Goal: Information Seeking & Learning: Understand process/instructions

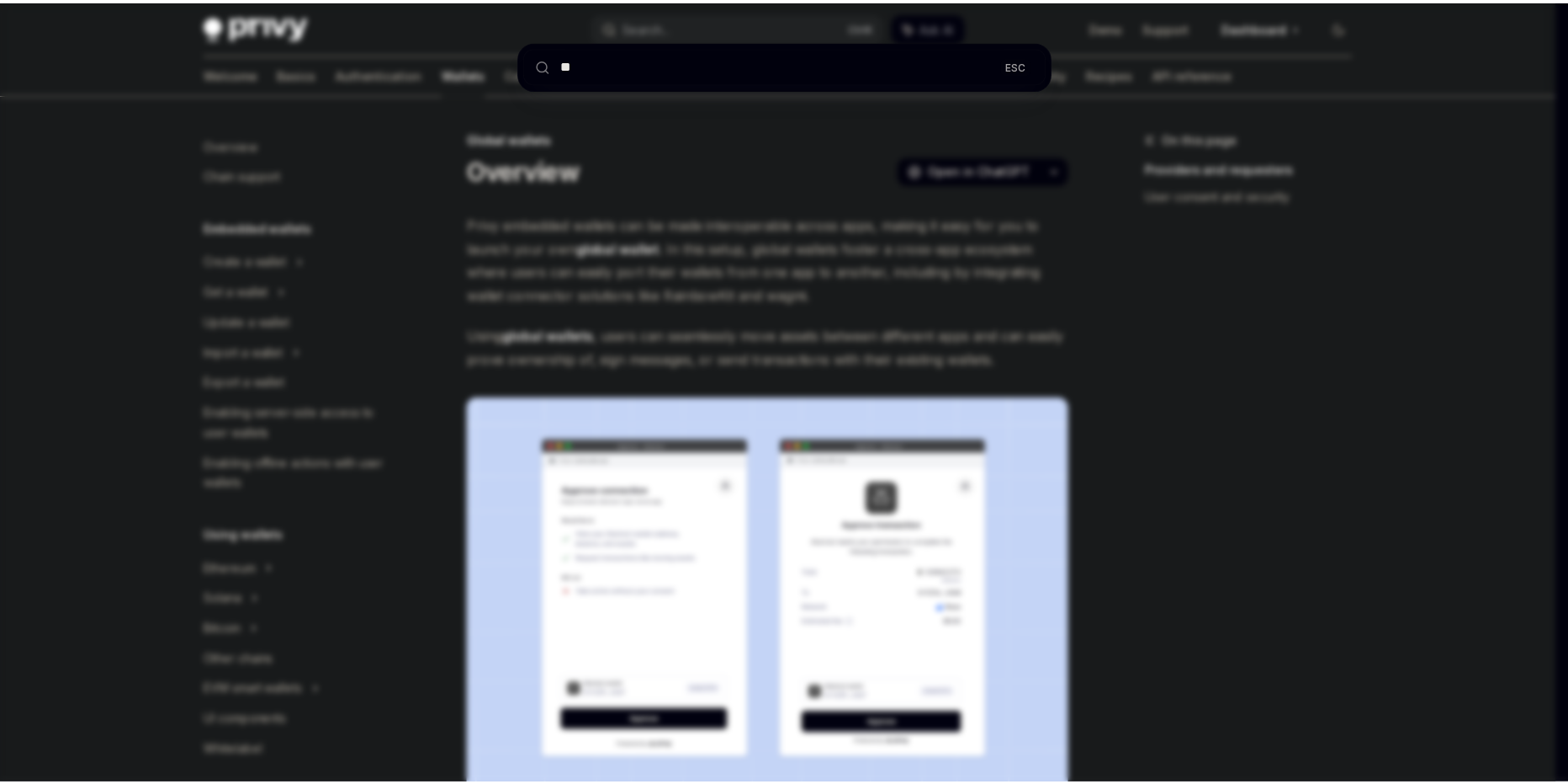
scroll to position [672, 0]
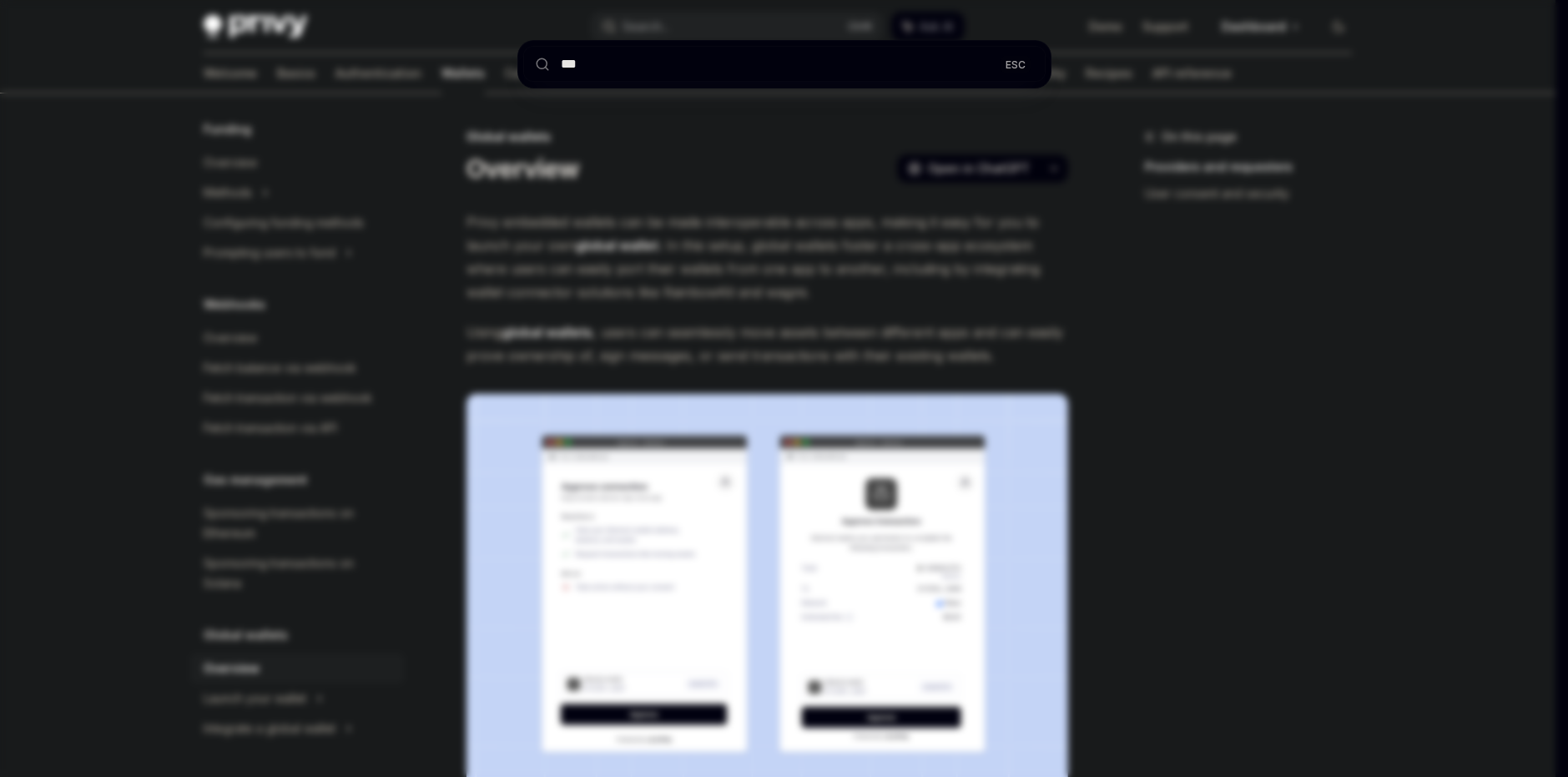
type input "****"
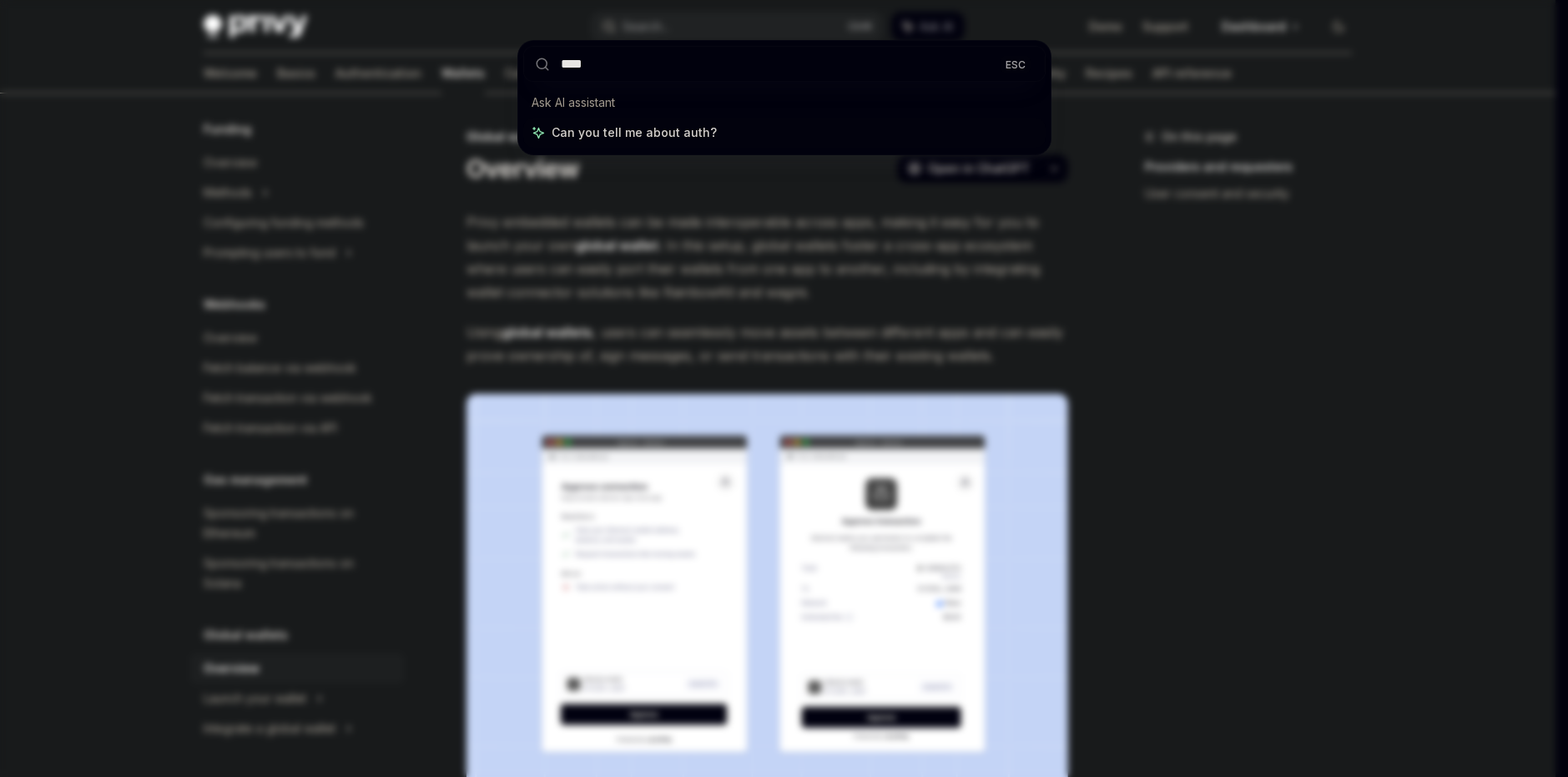
type textarea "*"
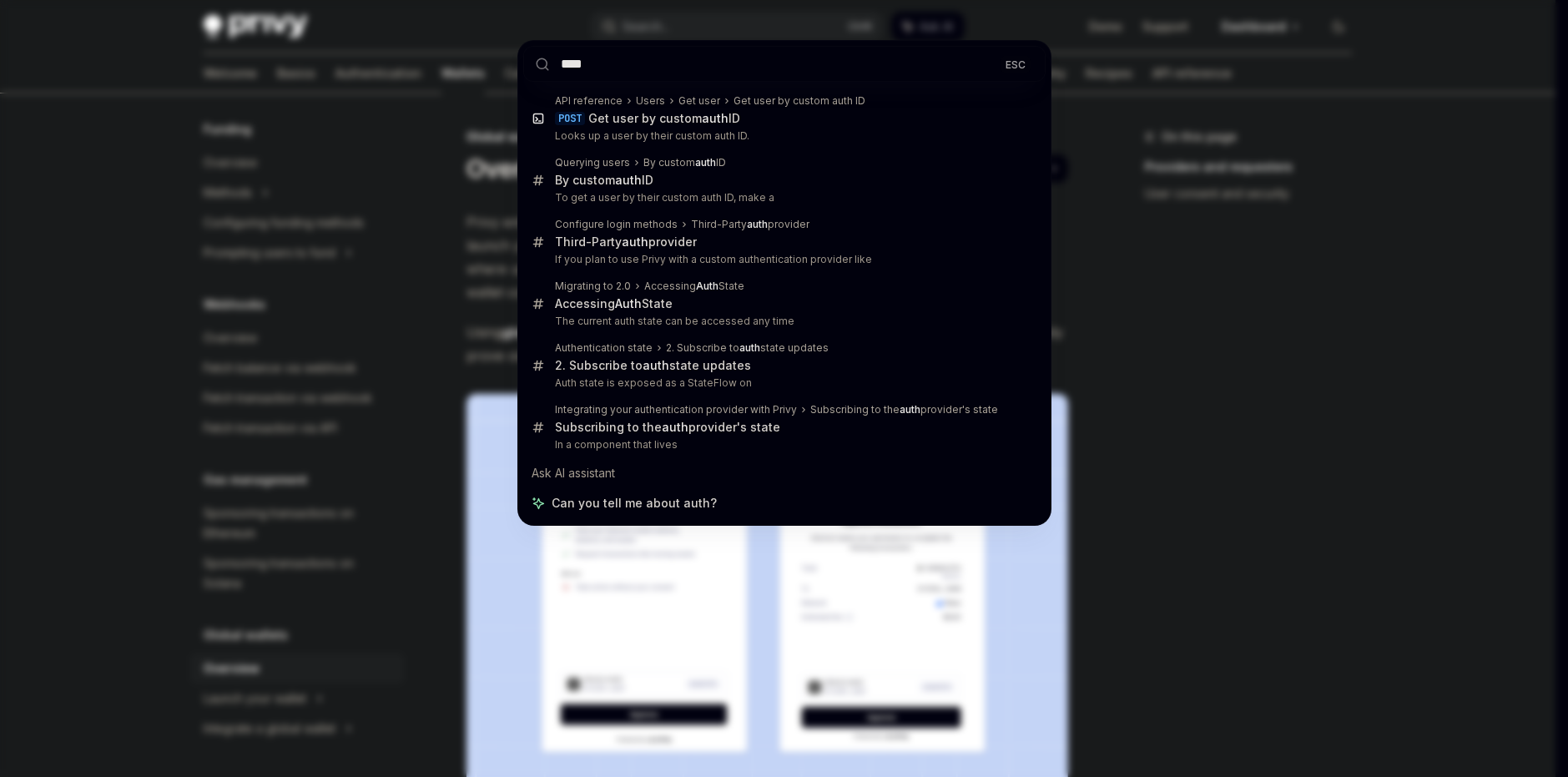
type input "****"
click at [694, 580] on div "**** ESC API reference Users Get user Get user by custom auth ID POST Get user …" at bounding box center [784, 388] width 1568 height 777
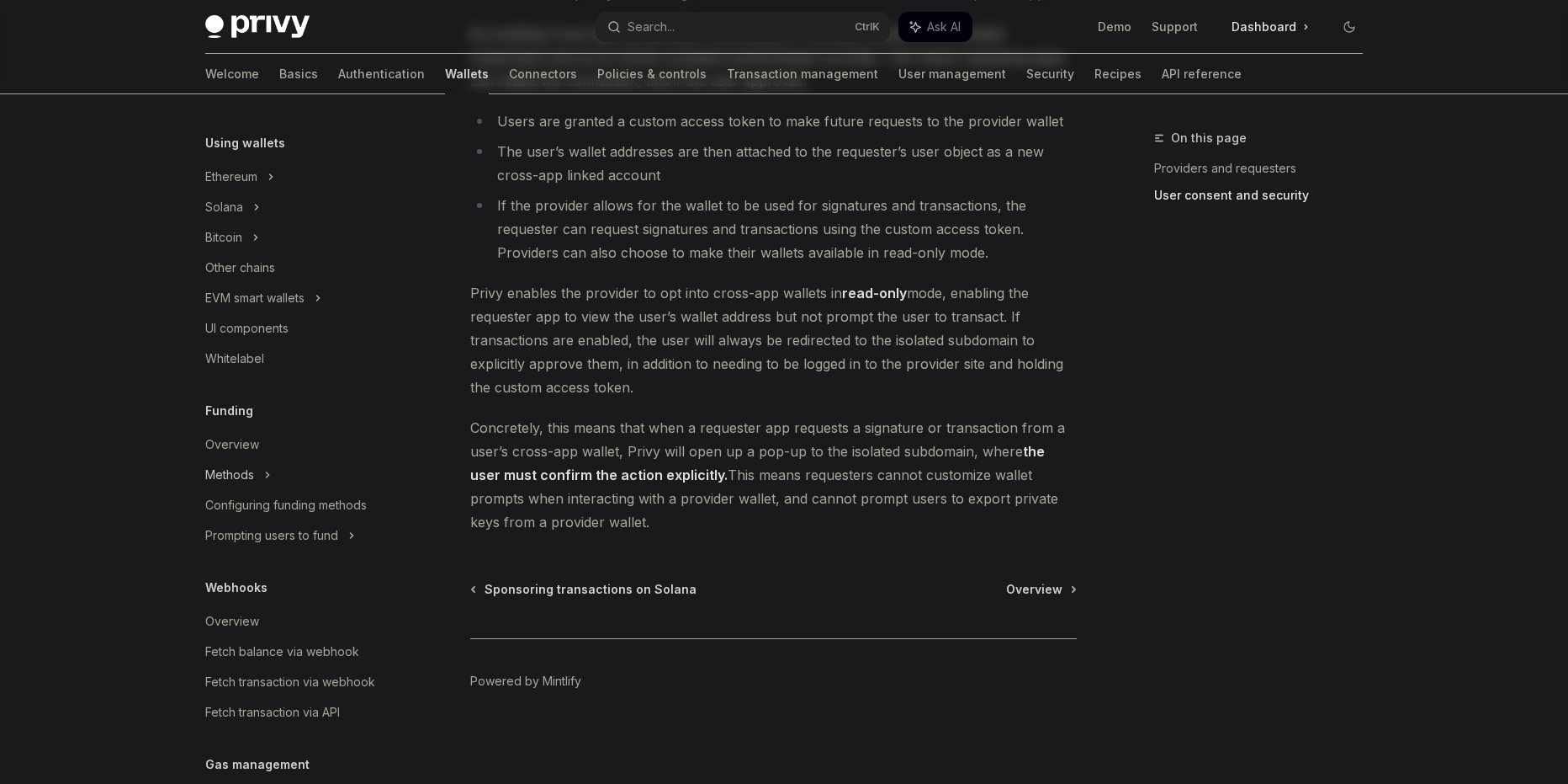
scroll to position [112, 0]
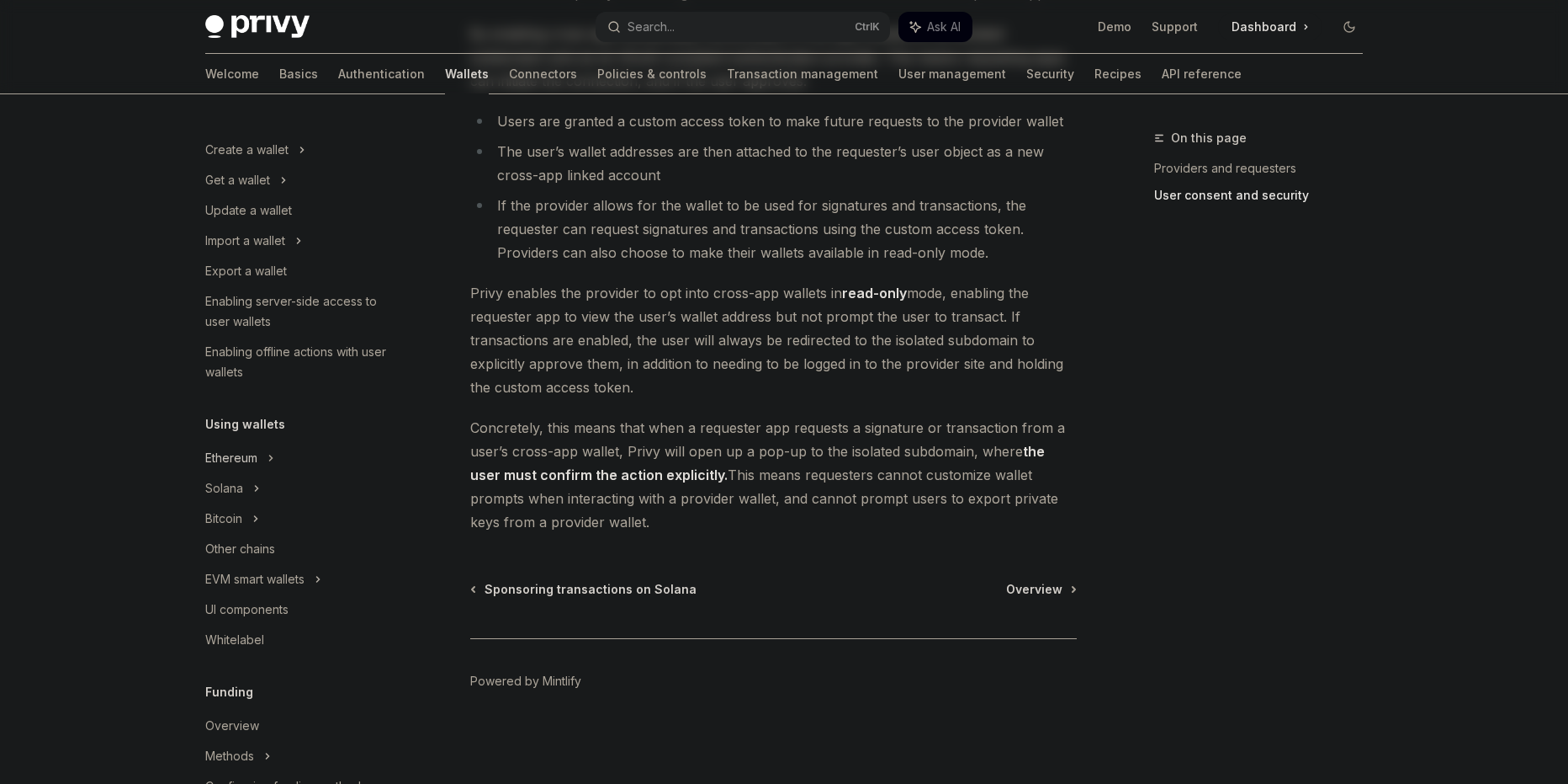
click at [263, 165] on div "Ethereum" at bounding box center [300, 149] width 215 height 30
type textarea "*"
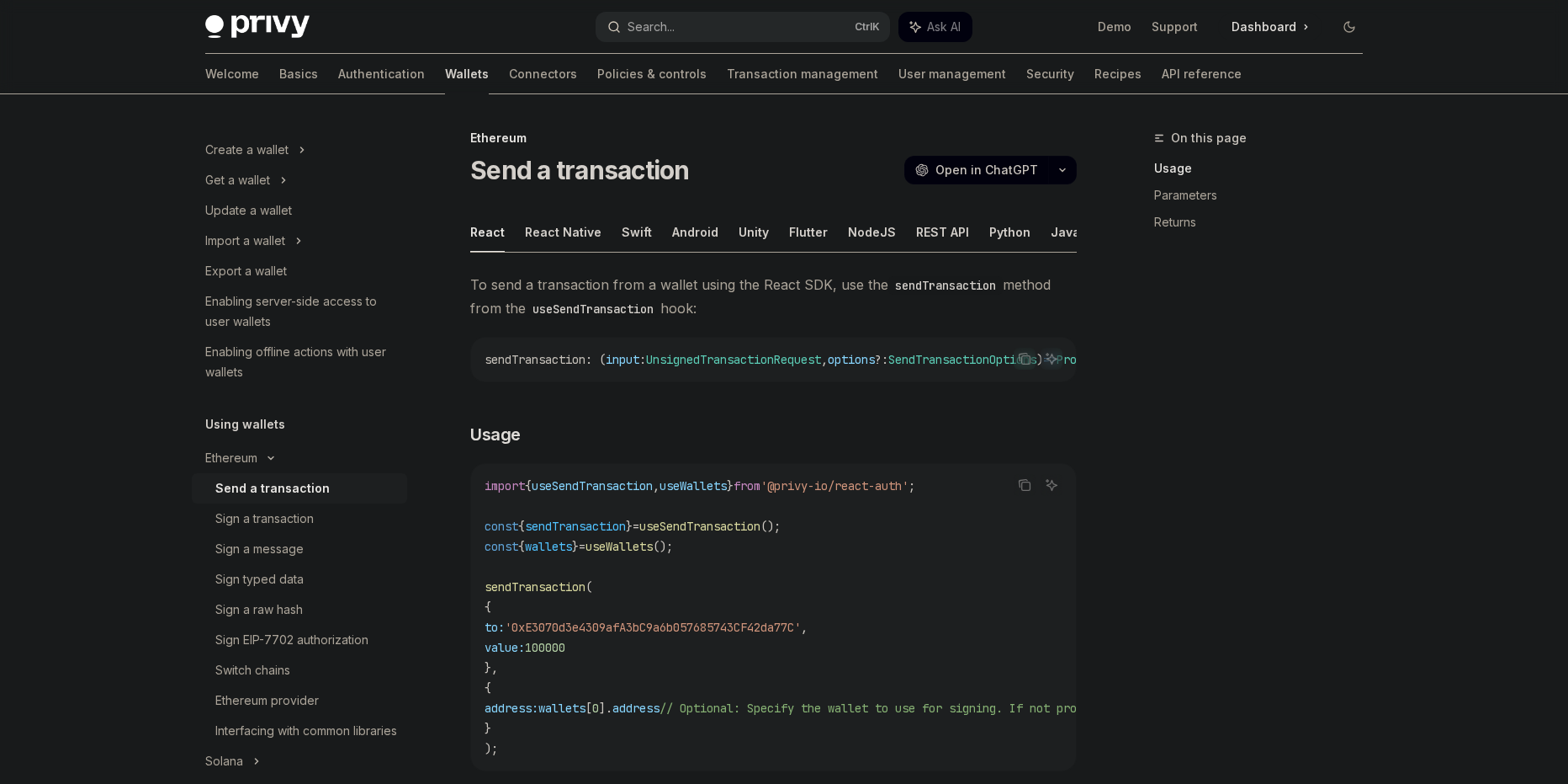
click at [681, 23] on button "Search... Ctrl K" at bounding box center [743, 27] width 295 height 30
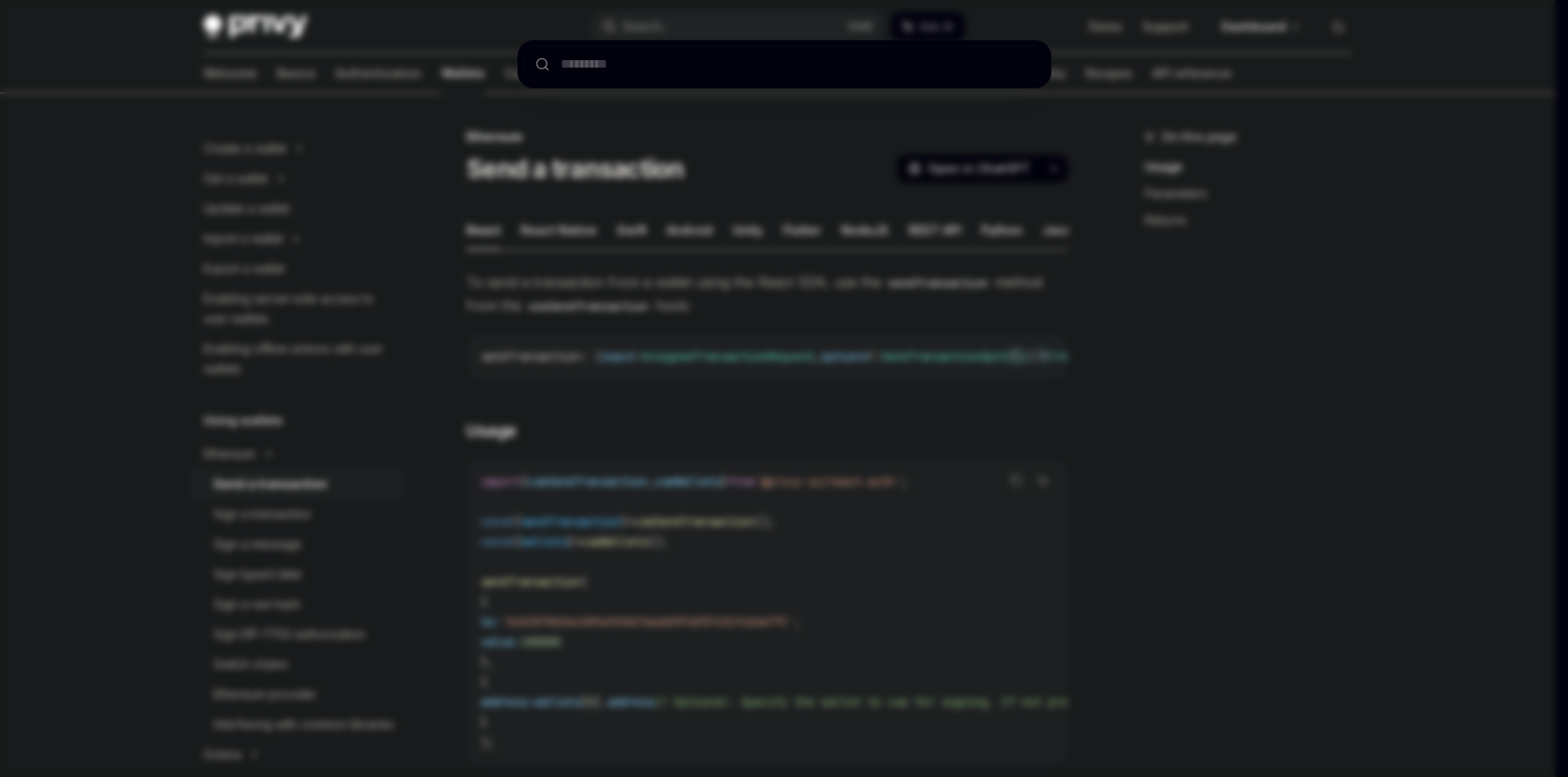
click at [573, 174] on div at bounding box center [784, 388] width 1568 height 777
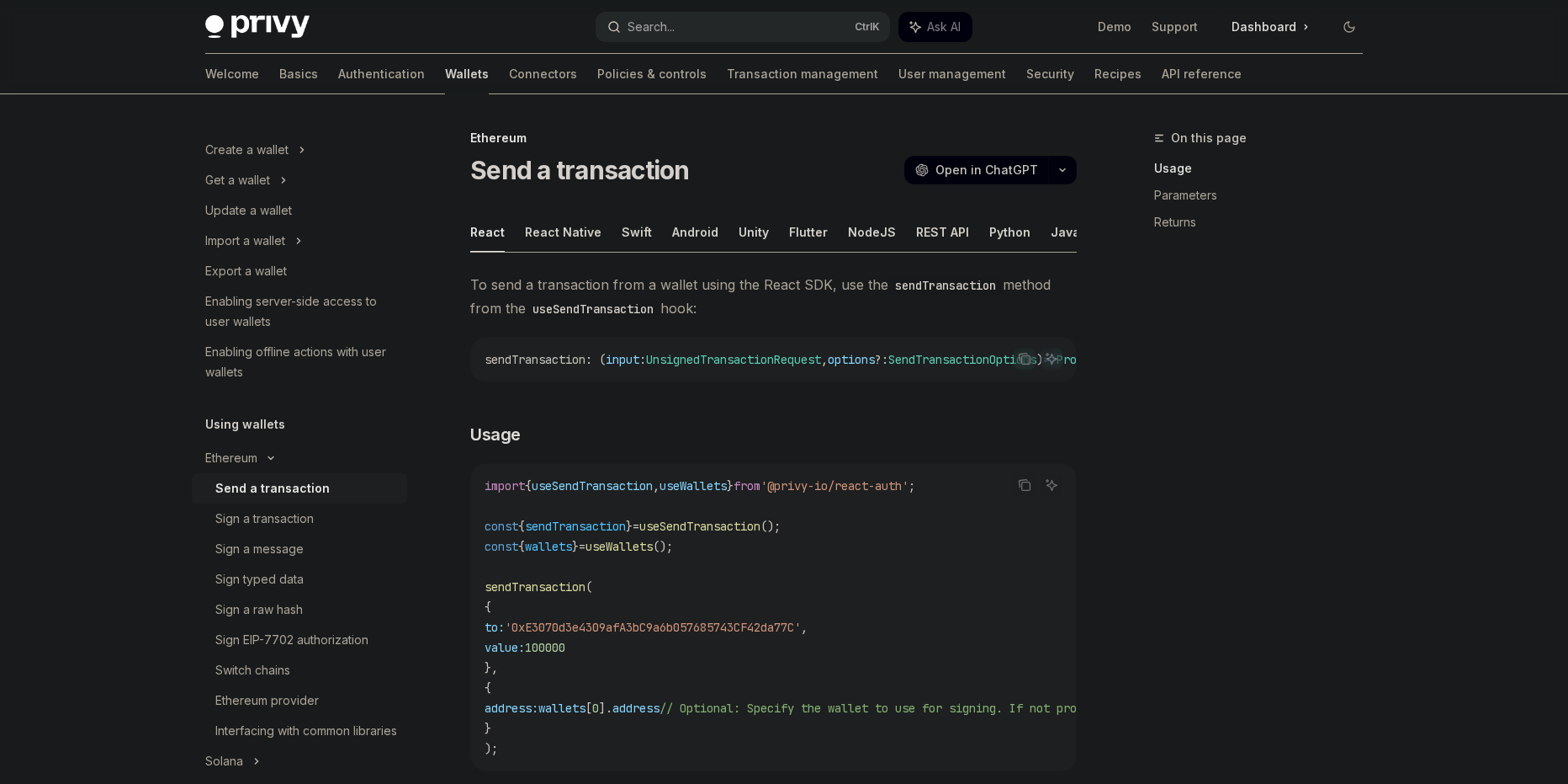
click at [675, 23] on div "Search..." at bounding box center [650, 27] width 47 height 20
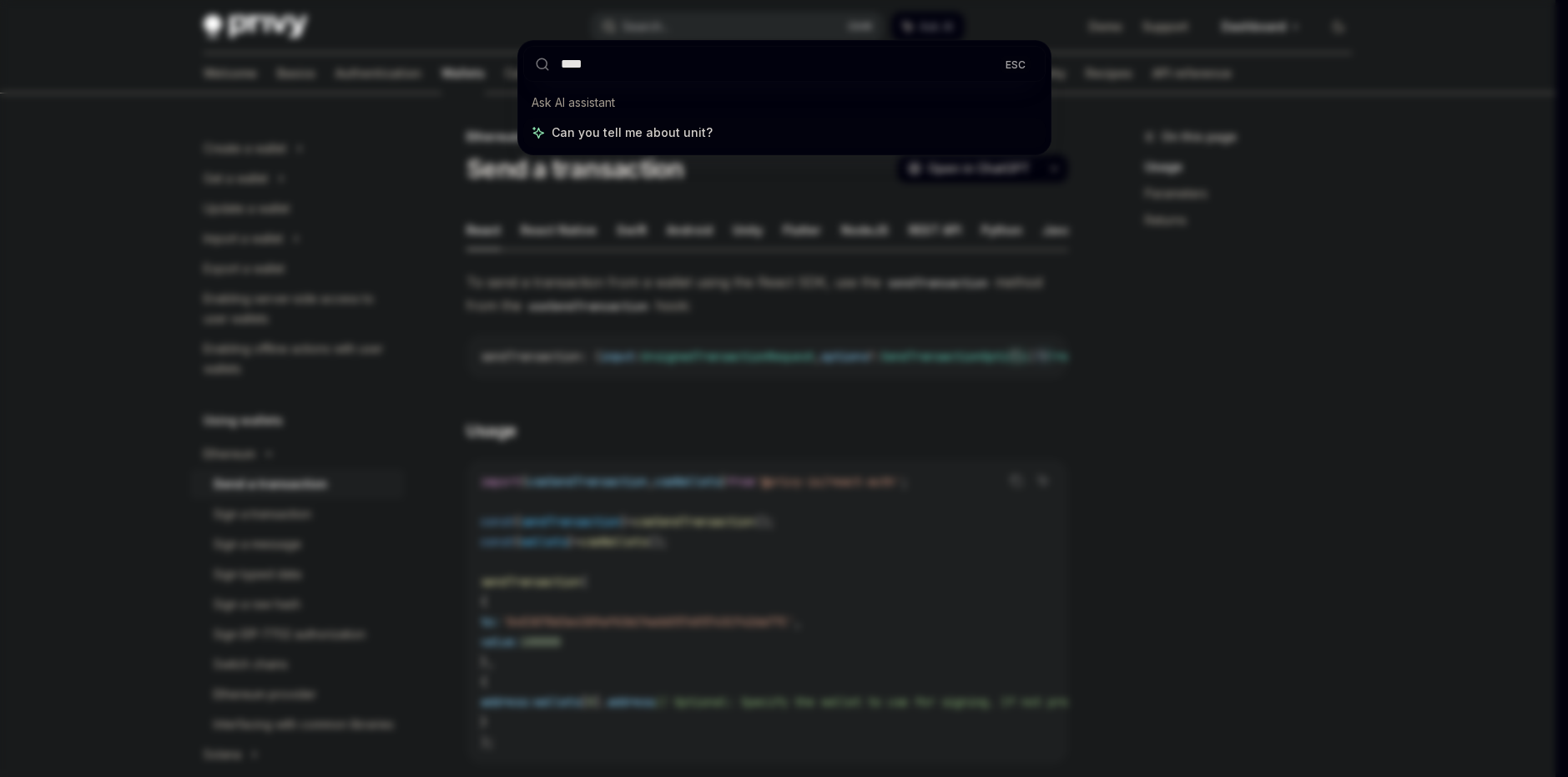
type input "*****"
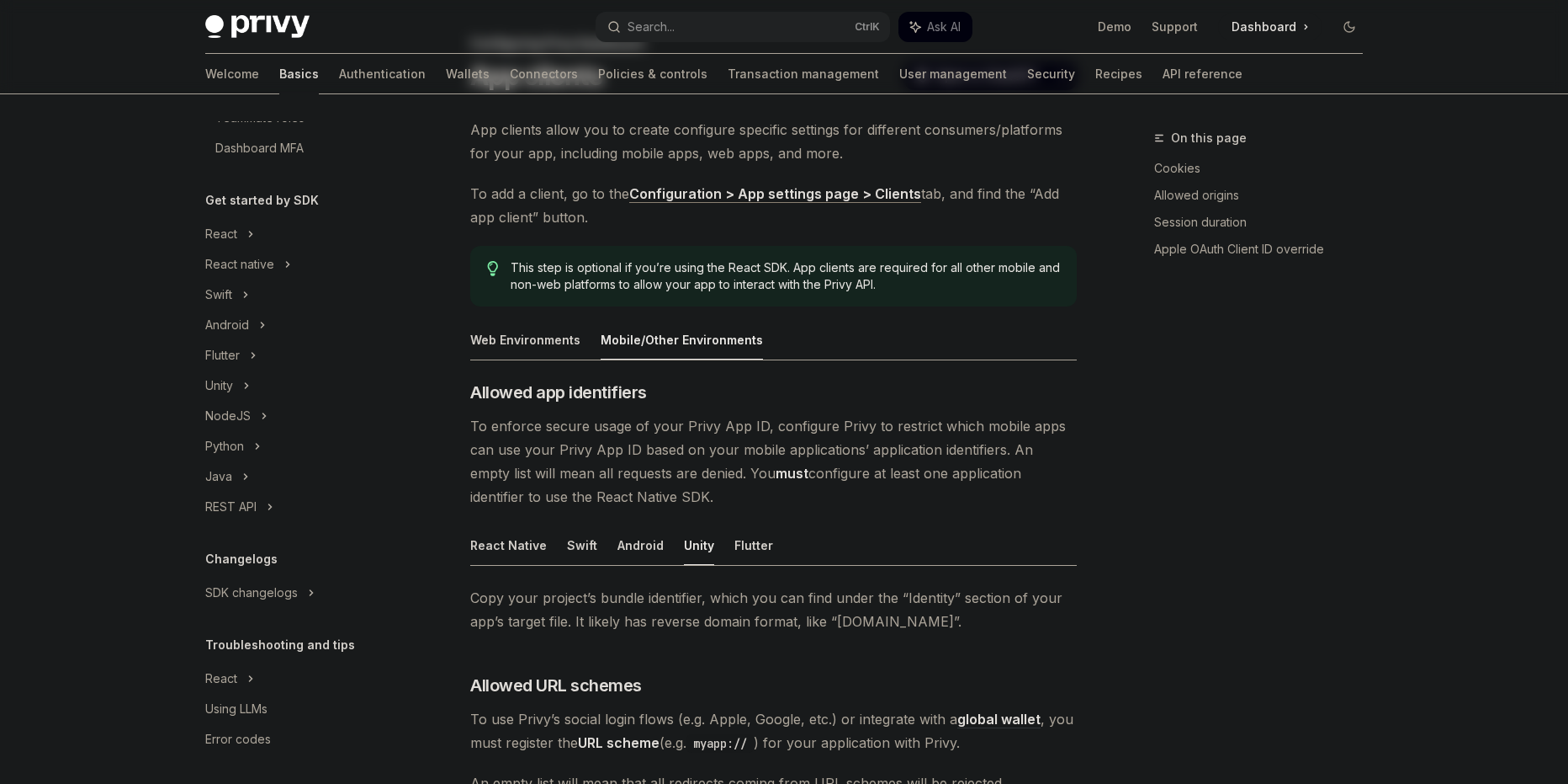
scroll to position [294, 0]
click at [257, 381] on div "Unity" at bounding box center [300, 382] width 215 height 30
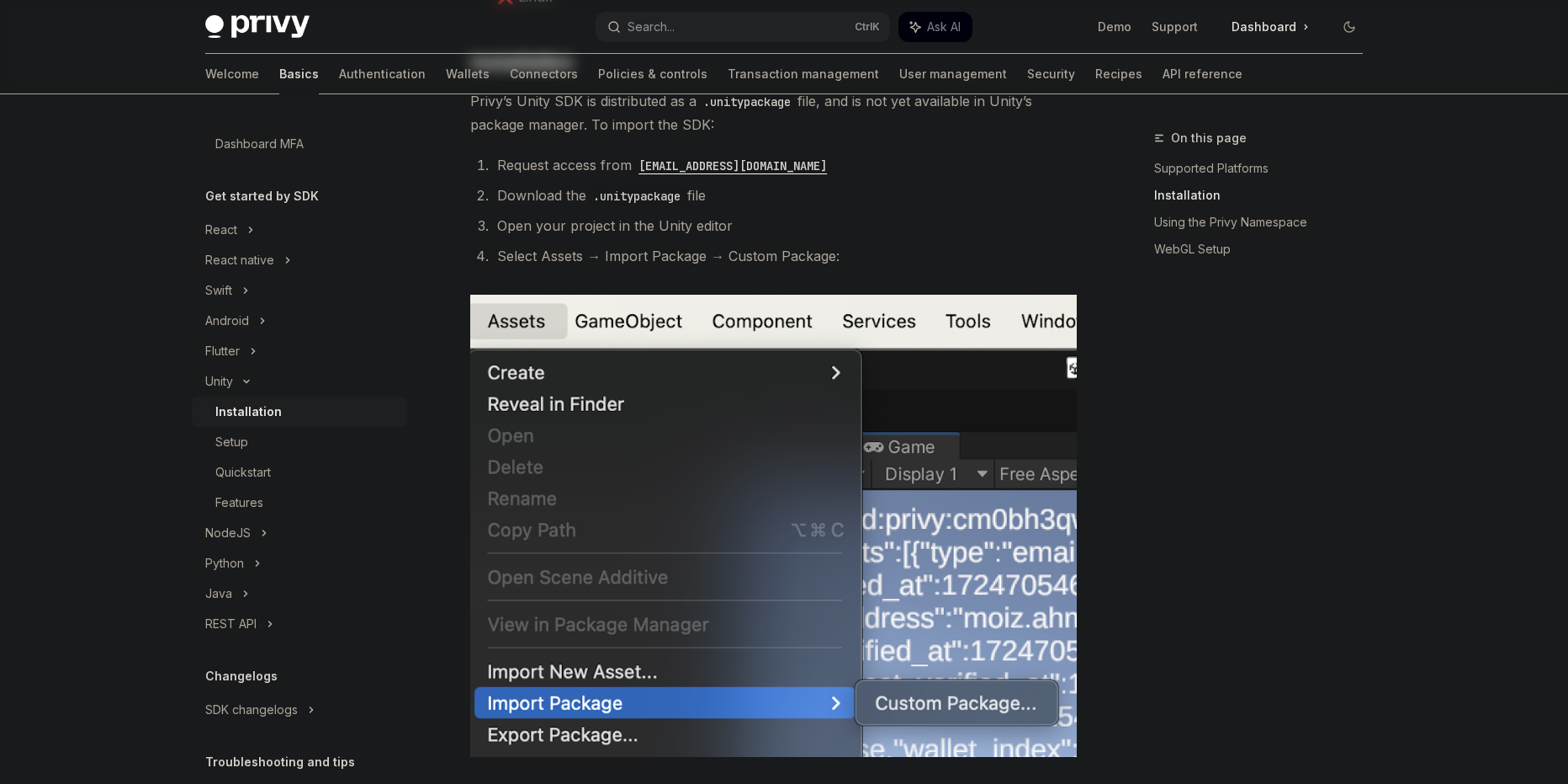
scroll to position [378, 0]
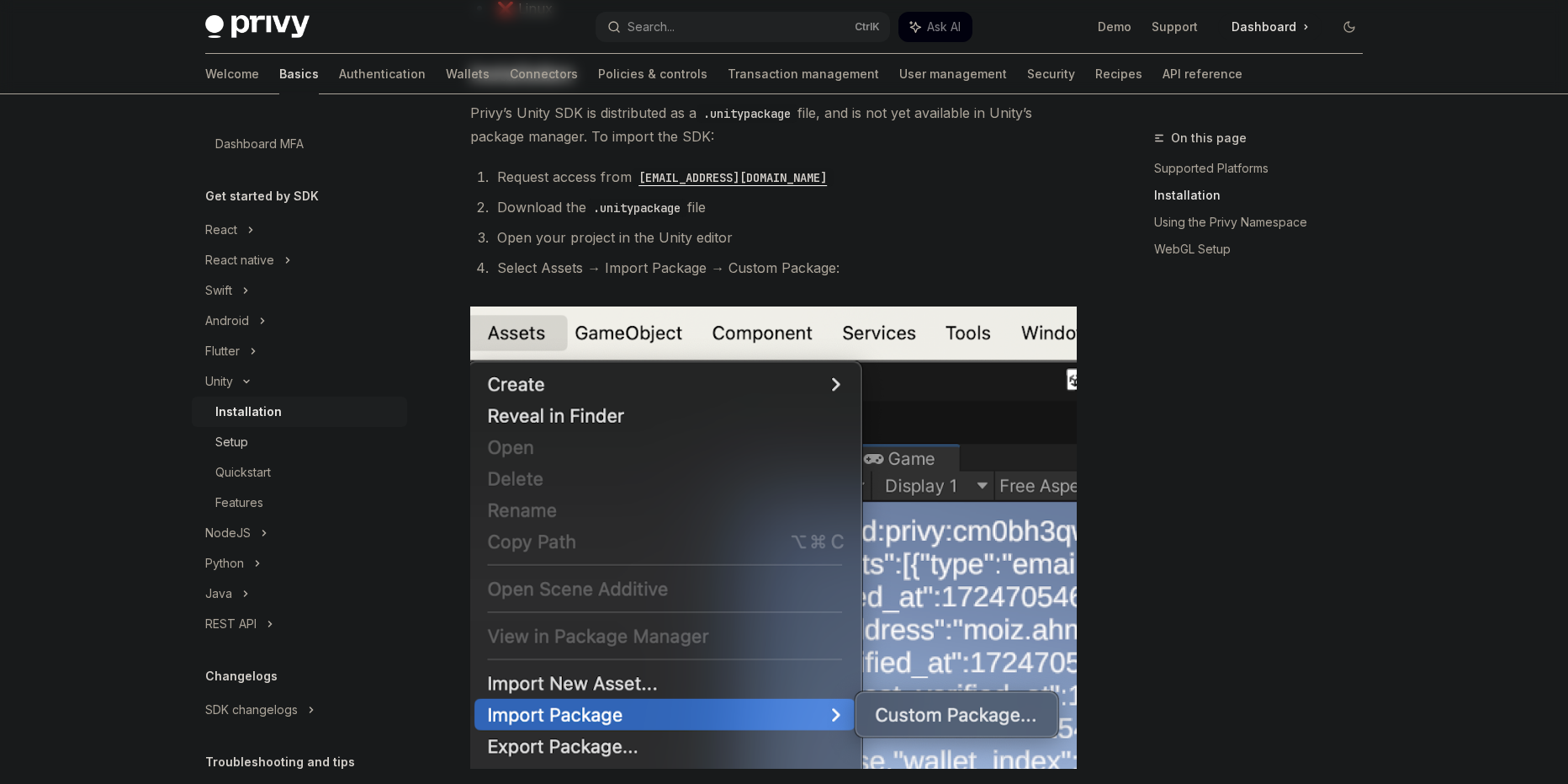
click at [214, 441] on link "Setup" at bounding box center [300, 441] width 215 height 30
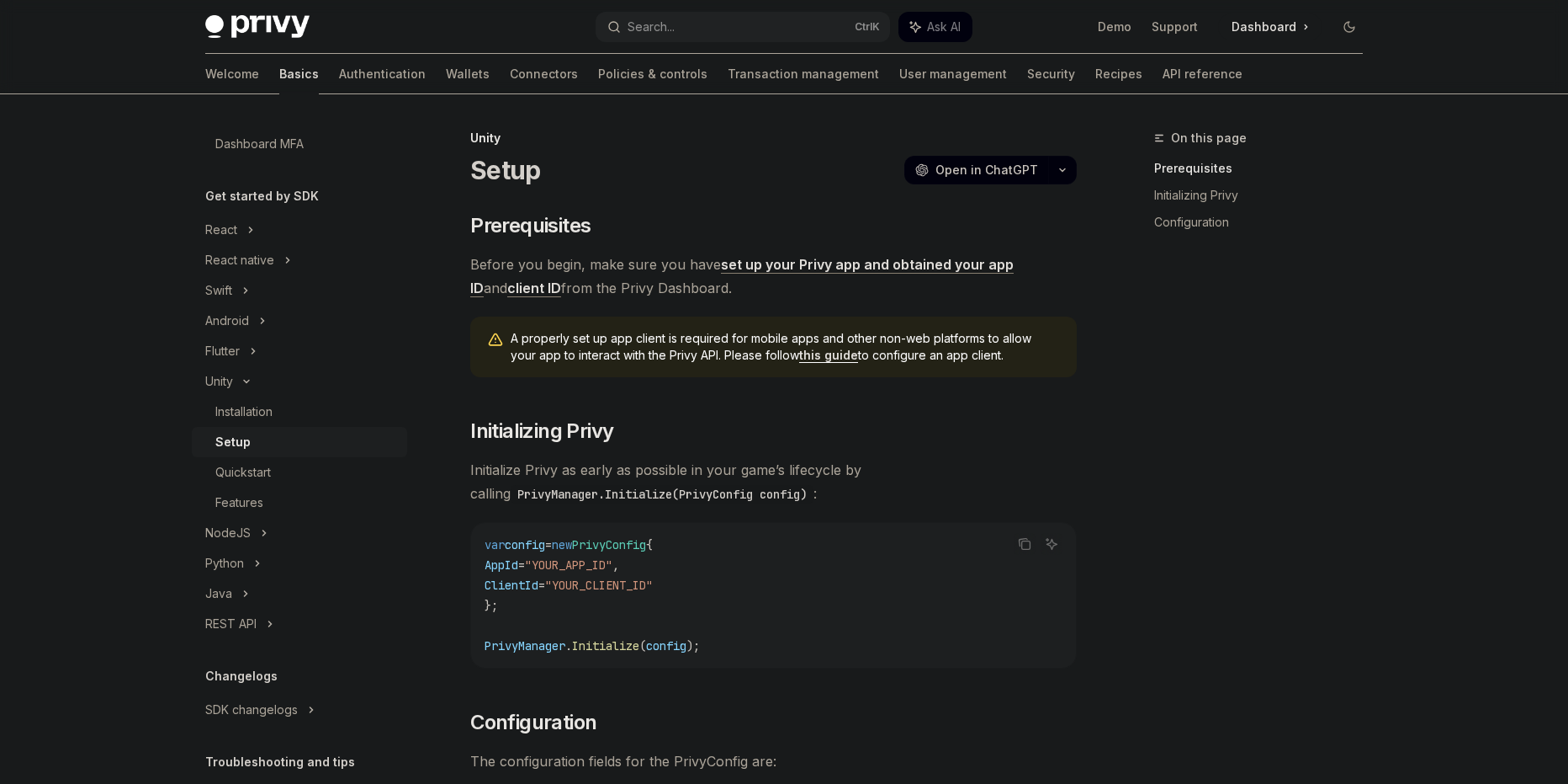
drag, startPoint x: 756, startPoint y: 593, endPoint x: 450, endPoint y: 544, distance: 309.9
click at [450, 544] on div "Unity Setup OpenAI Open in ChatGPT OpenAI Open in ChatGPT ​ Prerequisites Befor…" at bounding box center [615, 614] width 929 height 972
click at [784, 607] on code "var config = new PrivyConfig { AppId = "YOUR_APP_ID" , ClientId = "YOUR_CLIENT_…" at bounding box center [774, 596] width 577 height 122
click at [695, 468] on span "Initialize Privy as early as possible in your game’s lifecycle by calling Privy…" at bounding box center [773, 481] width 606 height 47
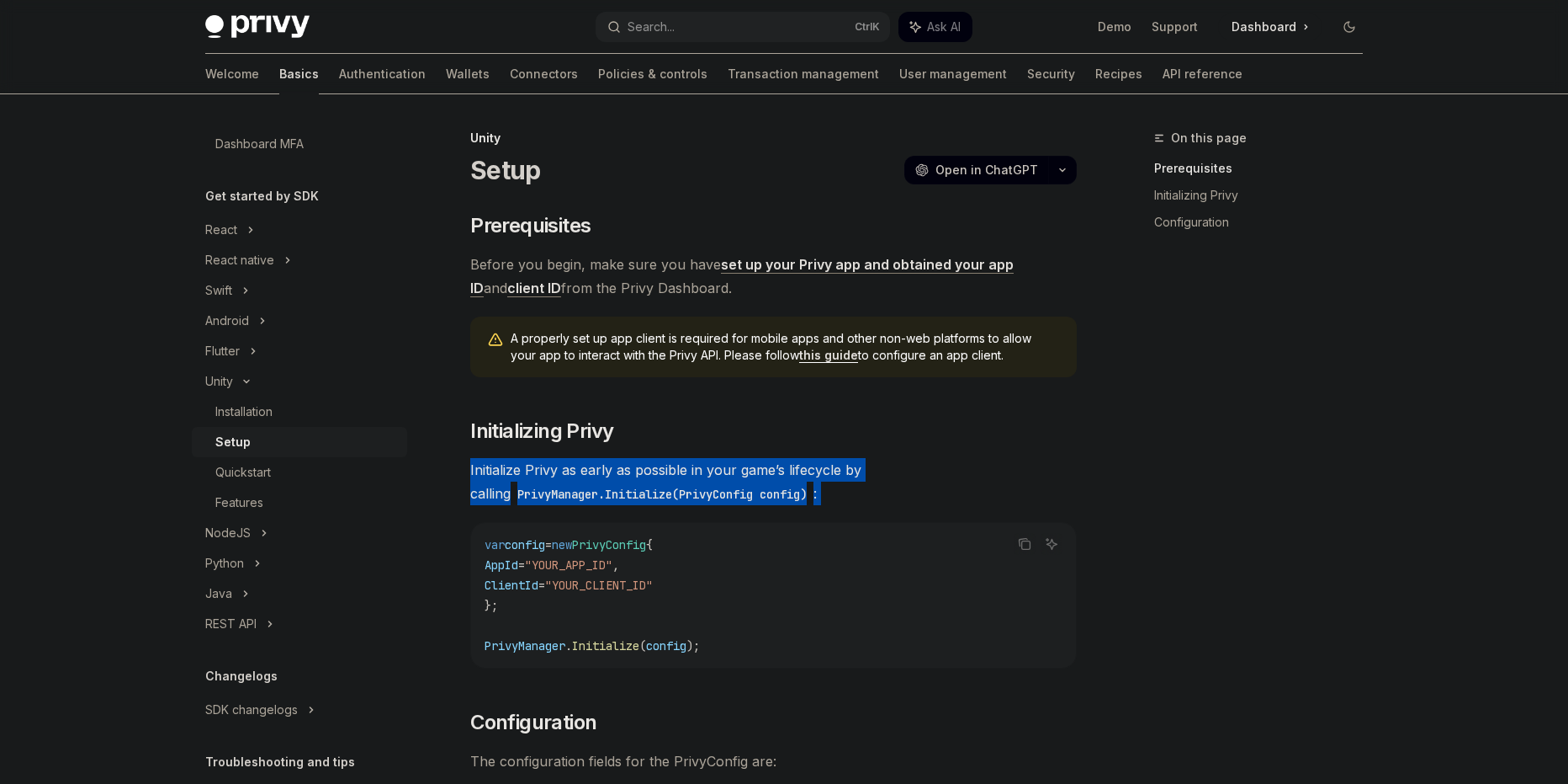
click at [695, 468] on span "Initialize Privy as early as possible in your game’s lifecycle by calling Privy…" at bounding box center [773, 481] width 606 height 47
click at [696, 460] on span "Initialize Privy as early as possible in your game’s lifecycle by calling Privy…" at bounding box center [773, 481] width 606 height 47
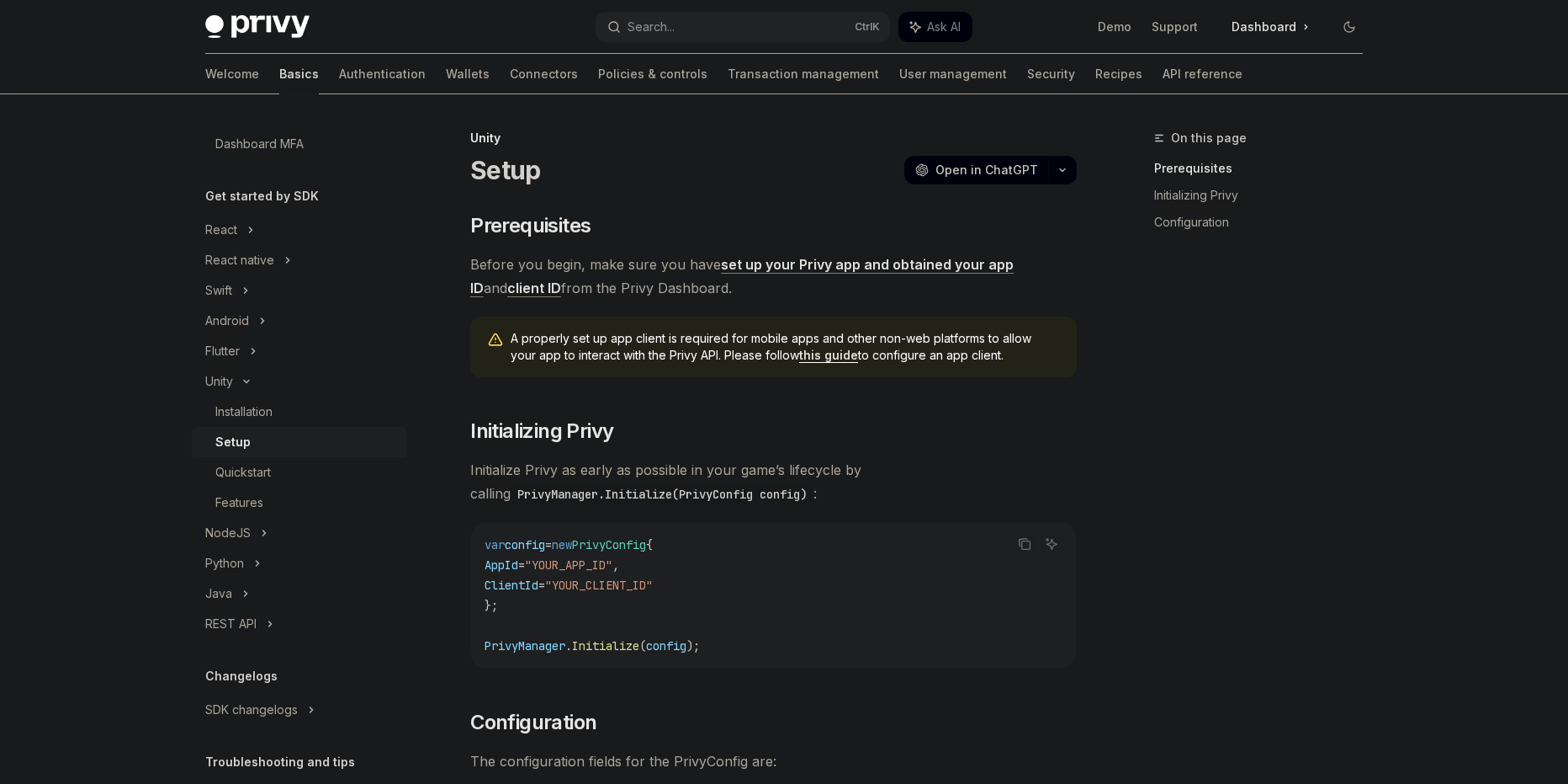
click at [692, 468] on span "Initialize Privy as early as possible in your game’s lifecycle by calling Privy…" at bounding box center [773, 481] width 606 height 47
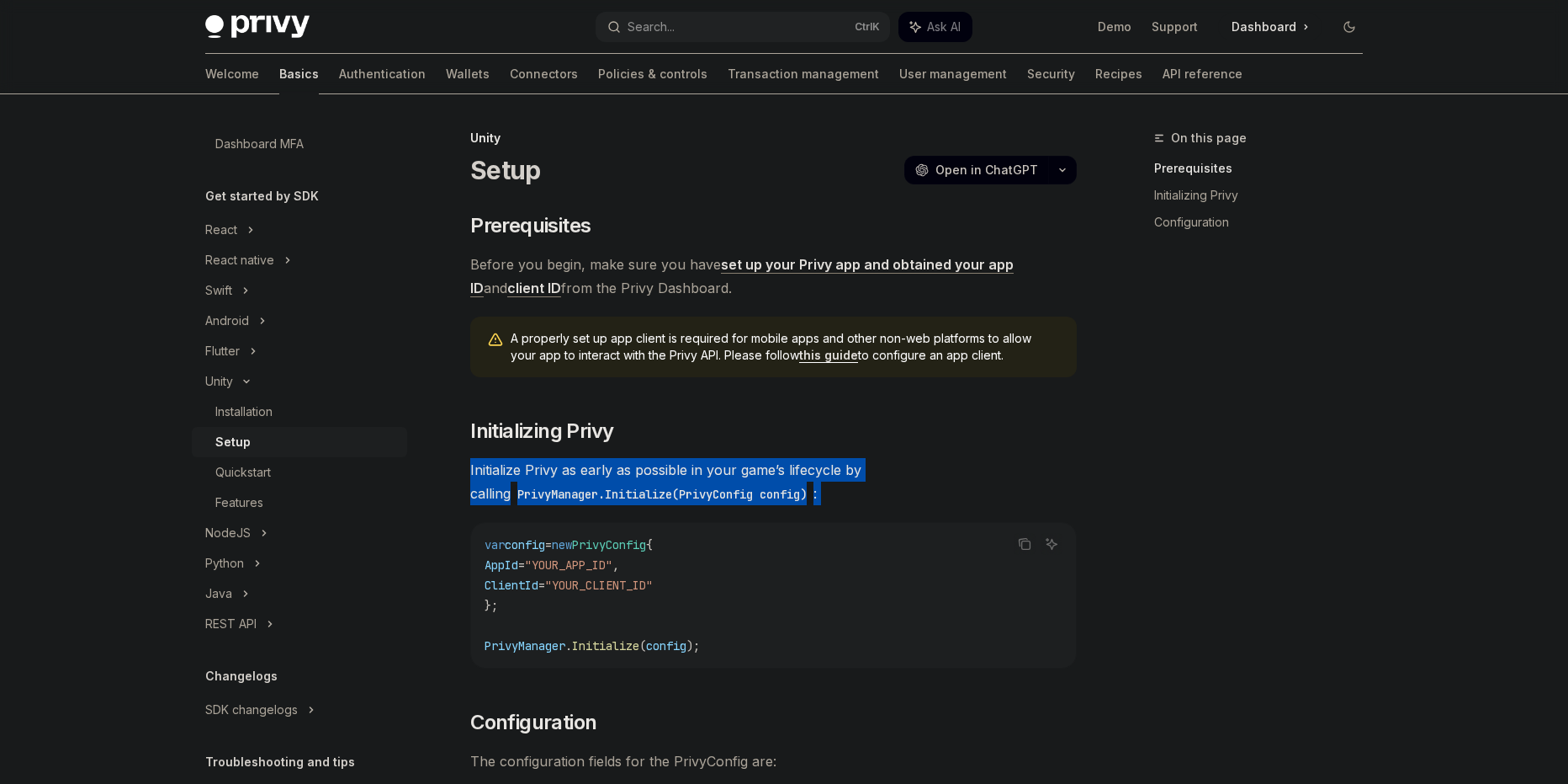
click at [692, 468] on span "Initialize Privy as early as possible in your game’s lifecycle by calling Privy…" at bounding box center [773, 481] width 606 height 47
click at [681, 437] on div at bounding box center [681, 437] width 0 height 0
click at [687, 488] on code "PrivyManager.Initialize(PrivyConfig config)" at bounding box center [662, 494] width 303 height 19
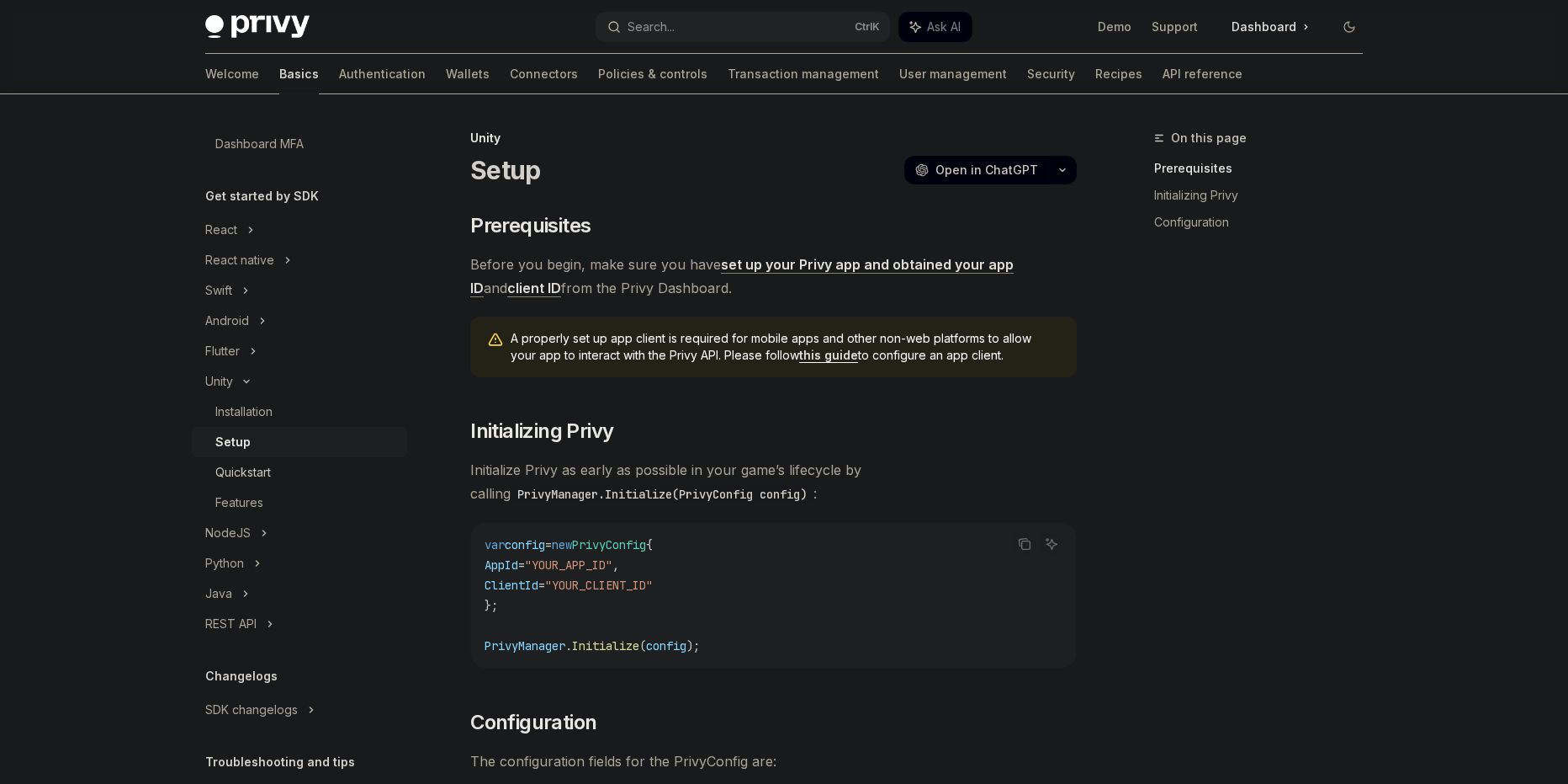
click at [286, 470] on div "Quickstart" at bounding box center [306, 472] width 182 height 20
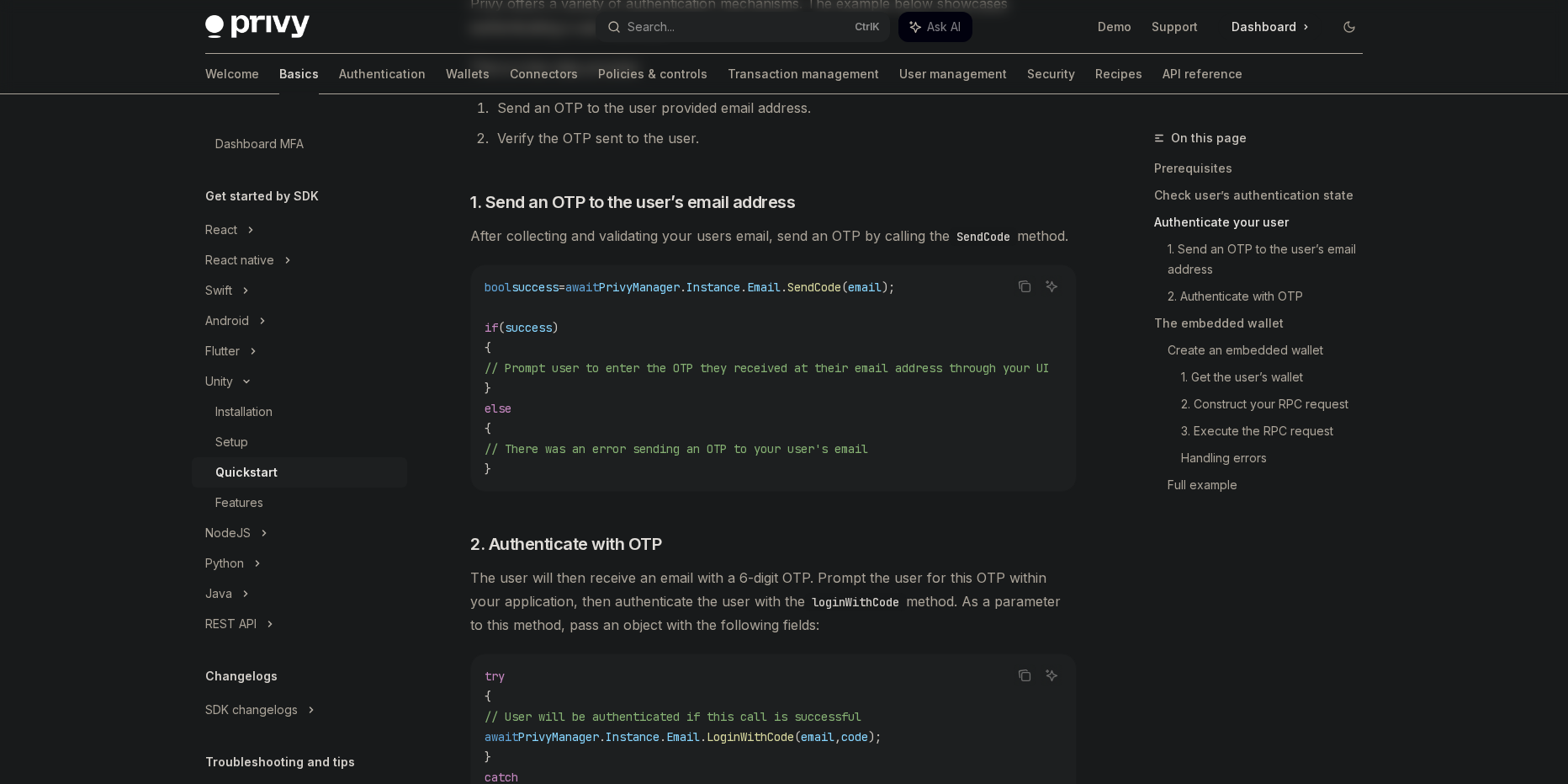
scroll to position [1122, 0]
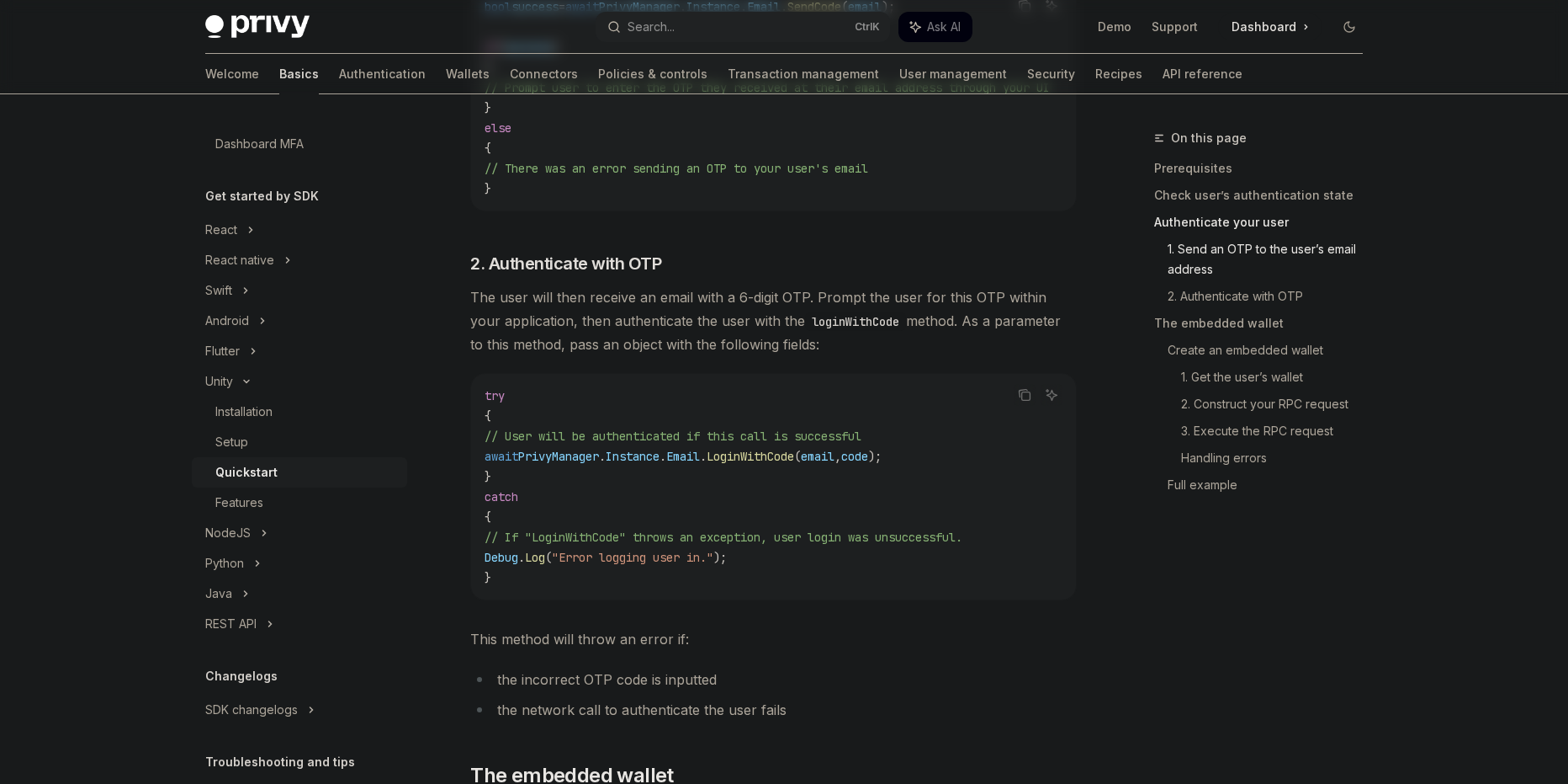
click at [841, 353] on span "The user will then receive an email with a 6-digit OTP. Prompt the user for thi…" at bounding box center [773, 320] width 606 height 71
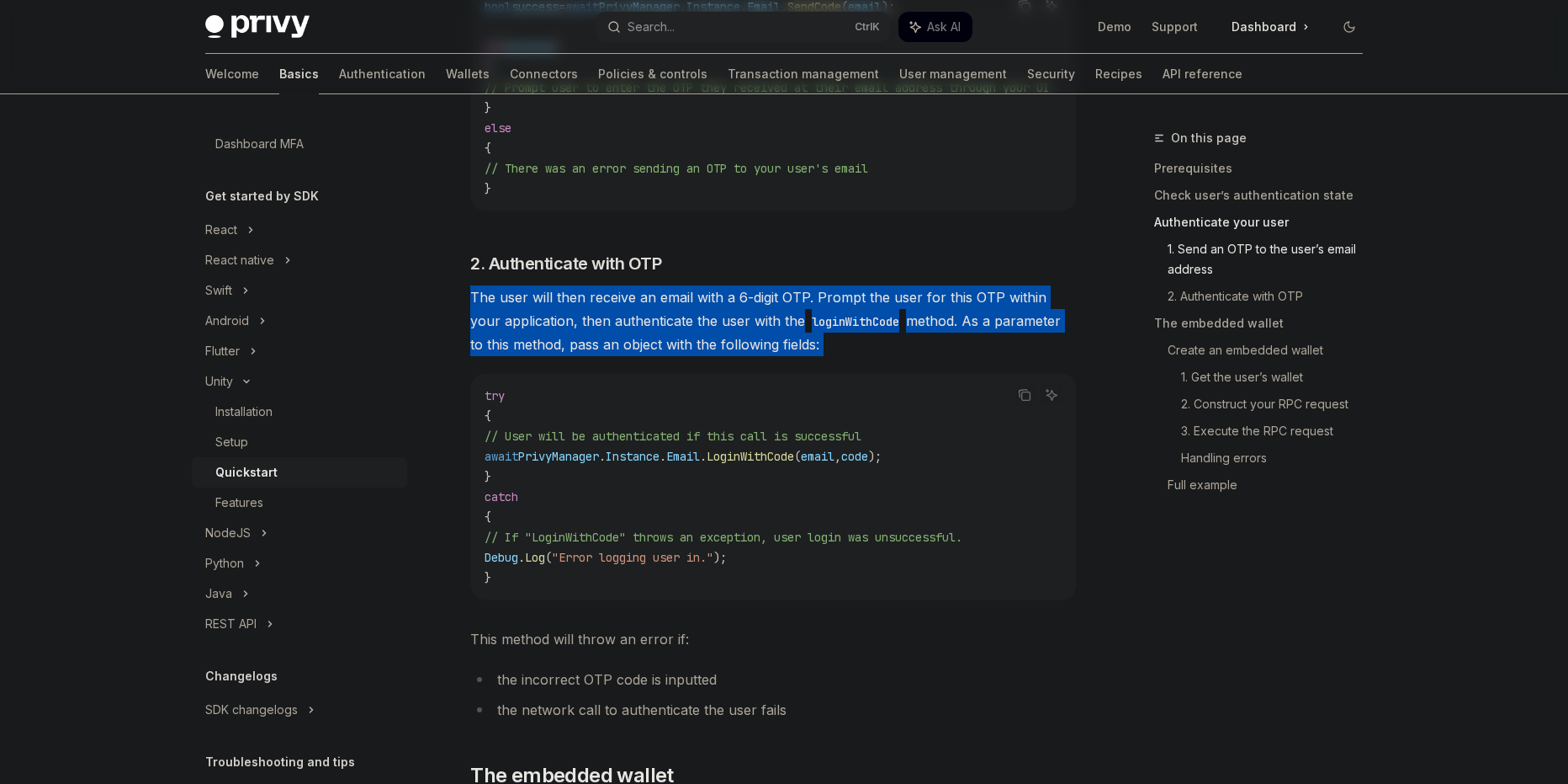
click at [841, 353] on span "The user will then receive an email with a 6-digit OTP. Prompt the user for thi…" at bounding box center [773, 320] width 606 height 71
click at [830, 272] on div at bounding box center [830, 272] width 0 height 0
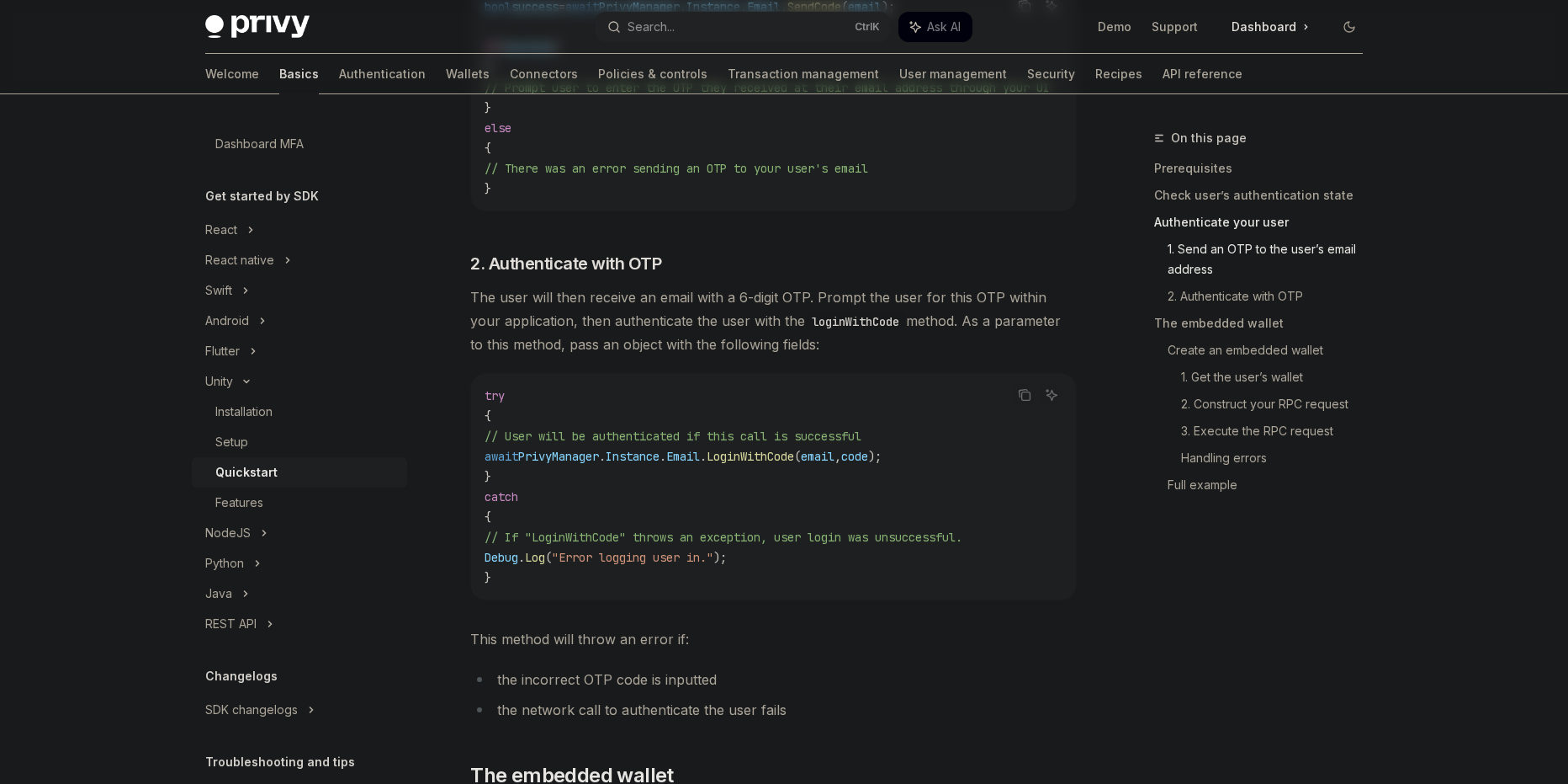
click at [731, 647] on span "This method will throw an error if:" at bounding box center [773, 639] width 606 height 24
click at [720, 654] on div at bounding box center [720, 654] width 0 height 0
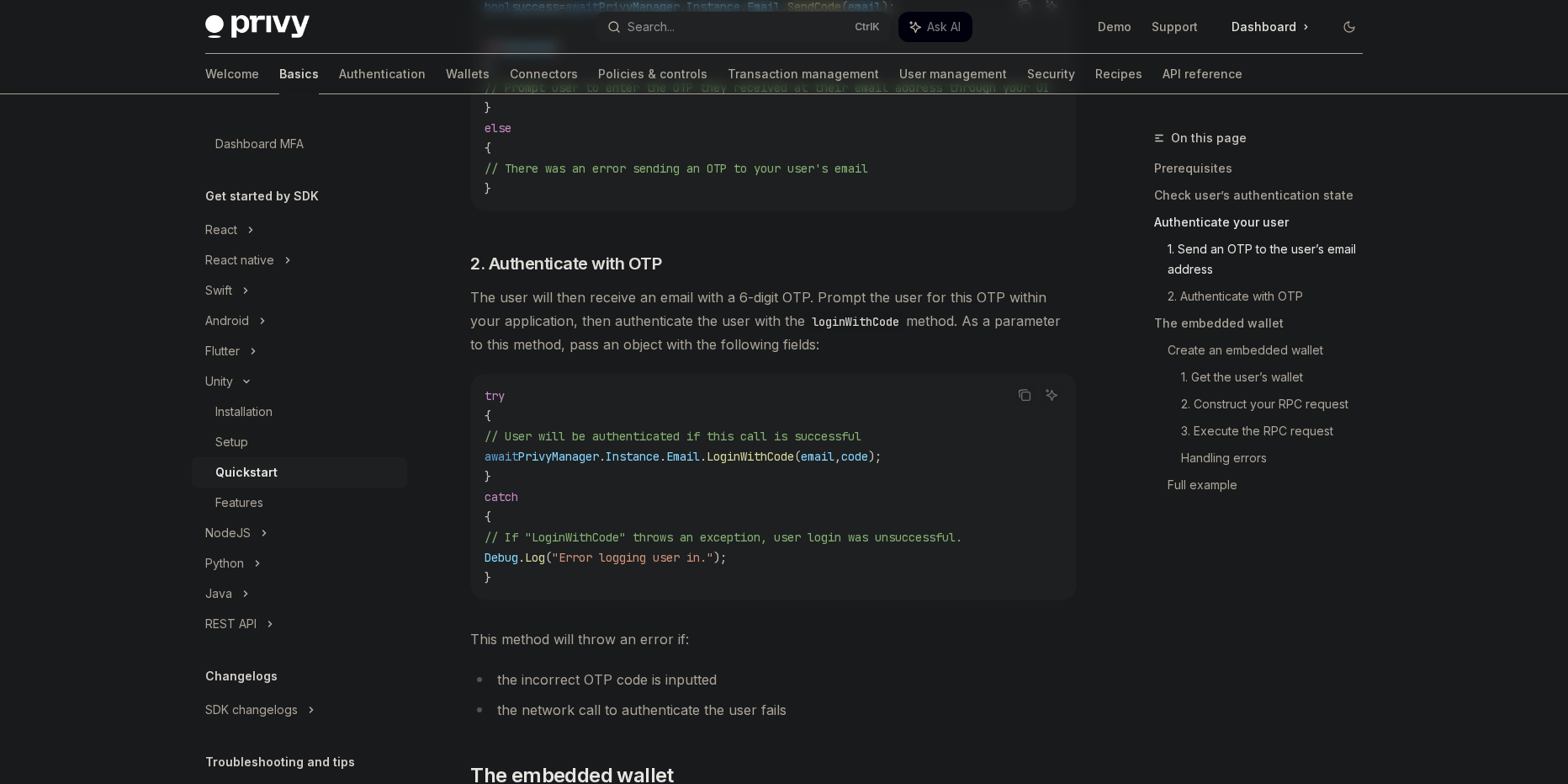
click at [692, 691] on li "the incorrect OTP code is inputted" at bounding box center [773, 679] width 606 height 24
click at [832, 691] on li "the incorrect OTP code is inputted" at bounding box center [773, 679] width 606 height 24
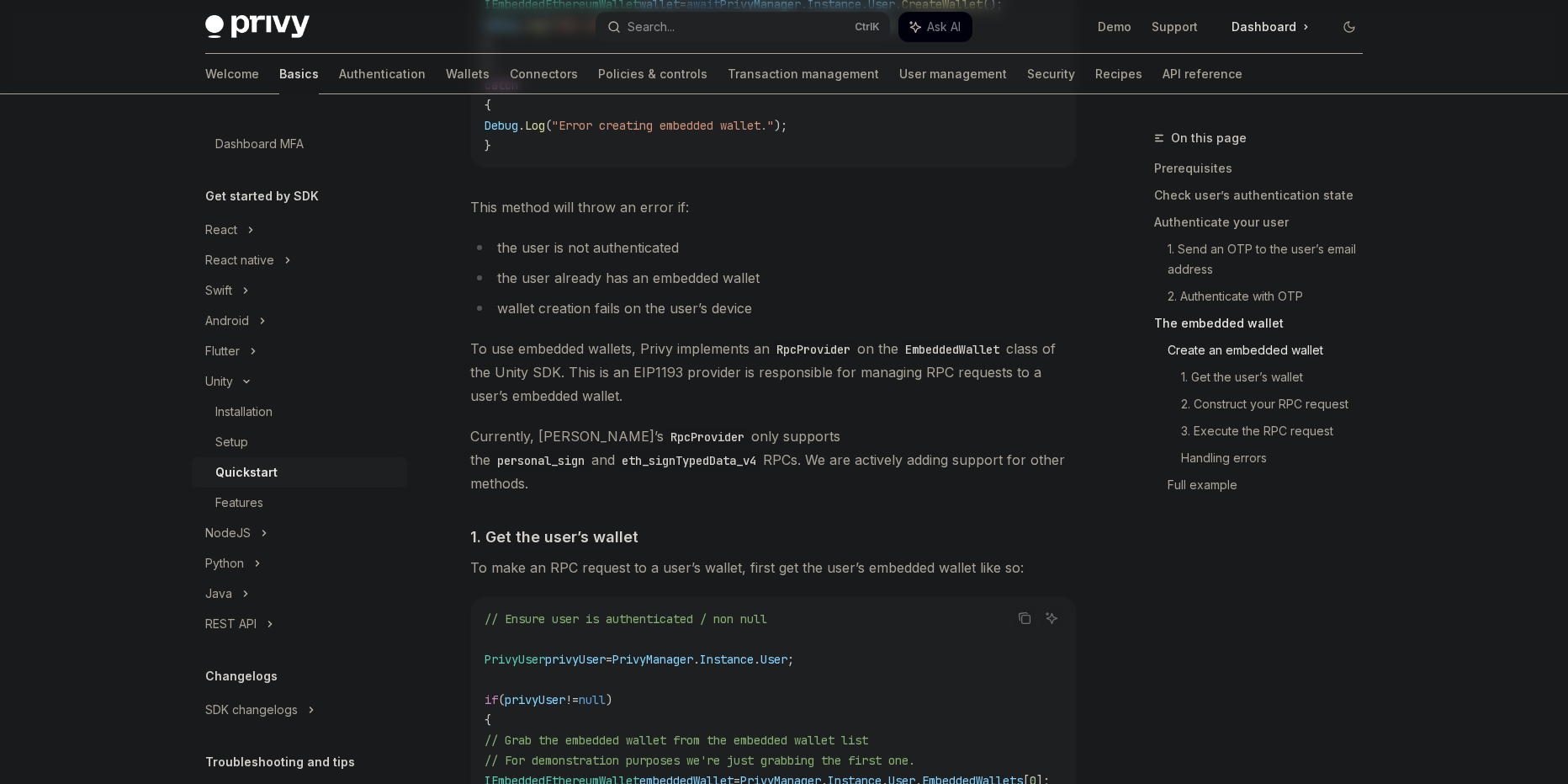
scroll to position [2502, 0]
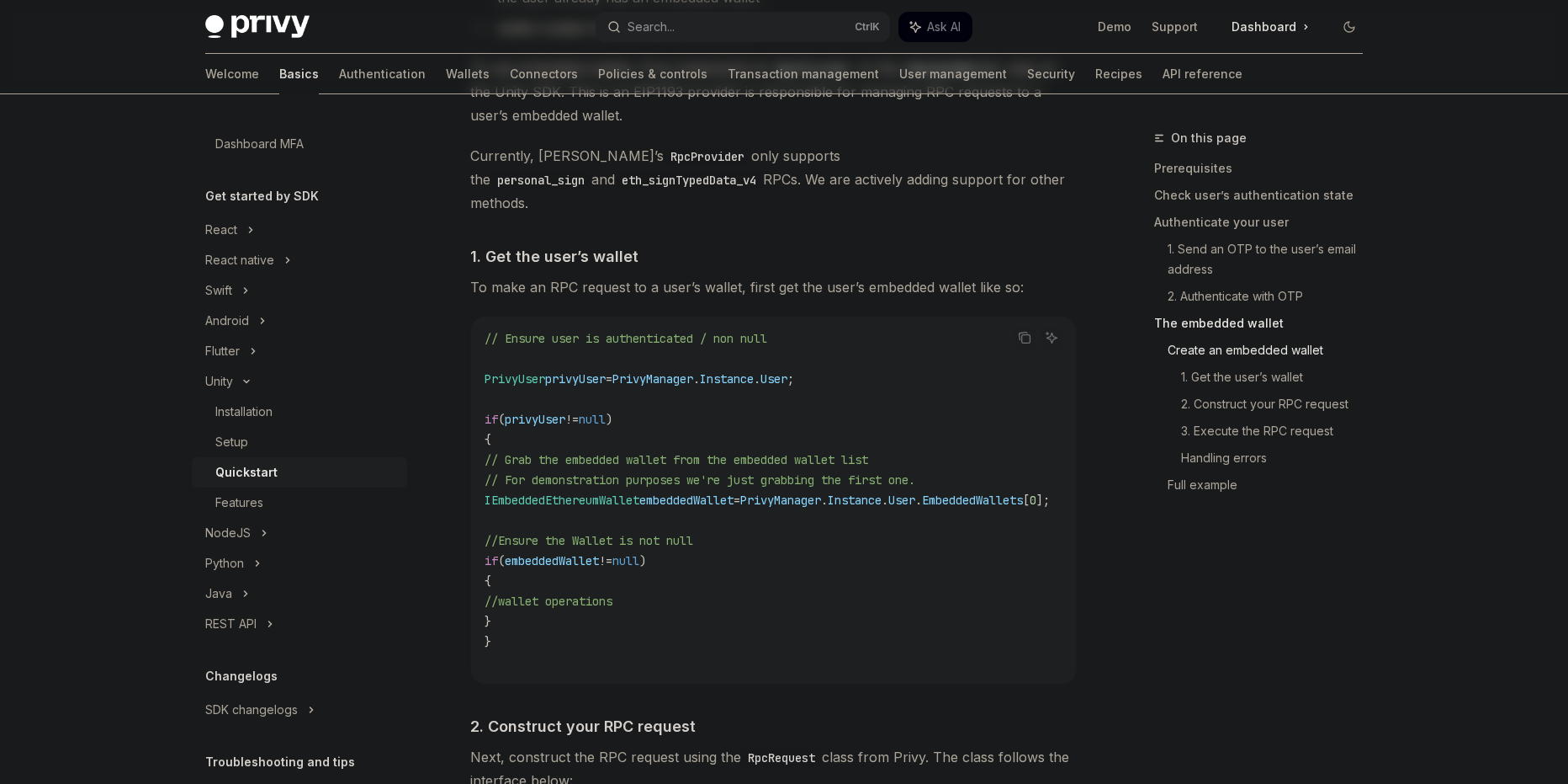
click at [820, 283] on span "To make an RPC request to a user’s wallet, first get the user’s embedded wallet…" at bounding box center [773, 287] width 606 height 24
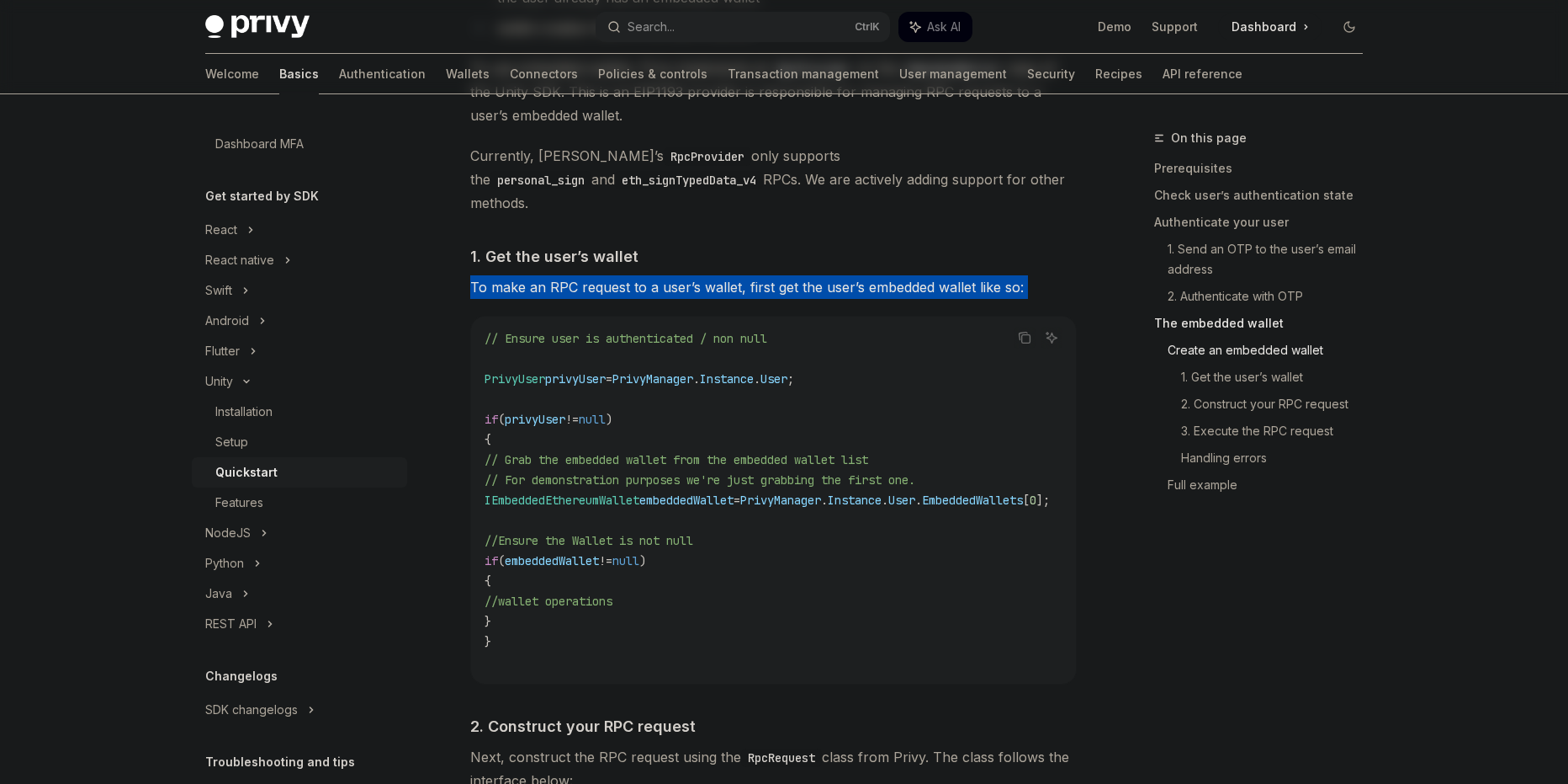
click at [820, 283] on span "To make an RPC request to a user’s wallet, first get the user’s embedded wallet…" at bounding box center [773, 287] width 606 height 24
click at [809, 245] on div at bounding box center [809, 245] width 0 height 0
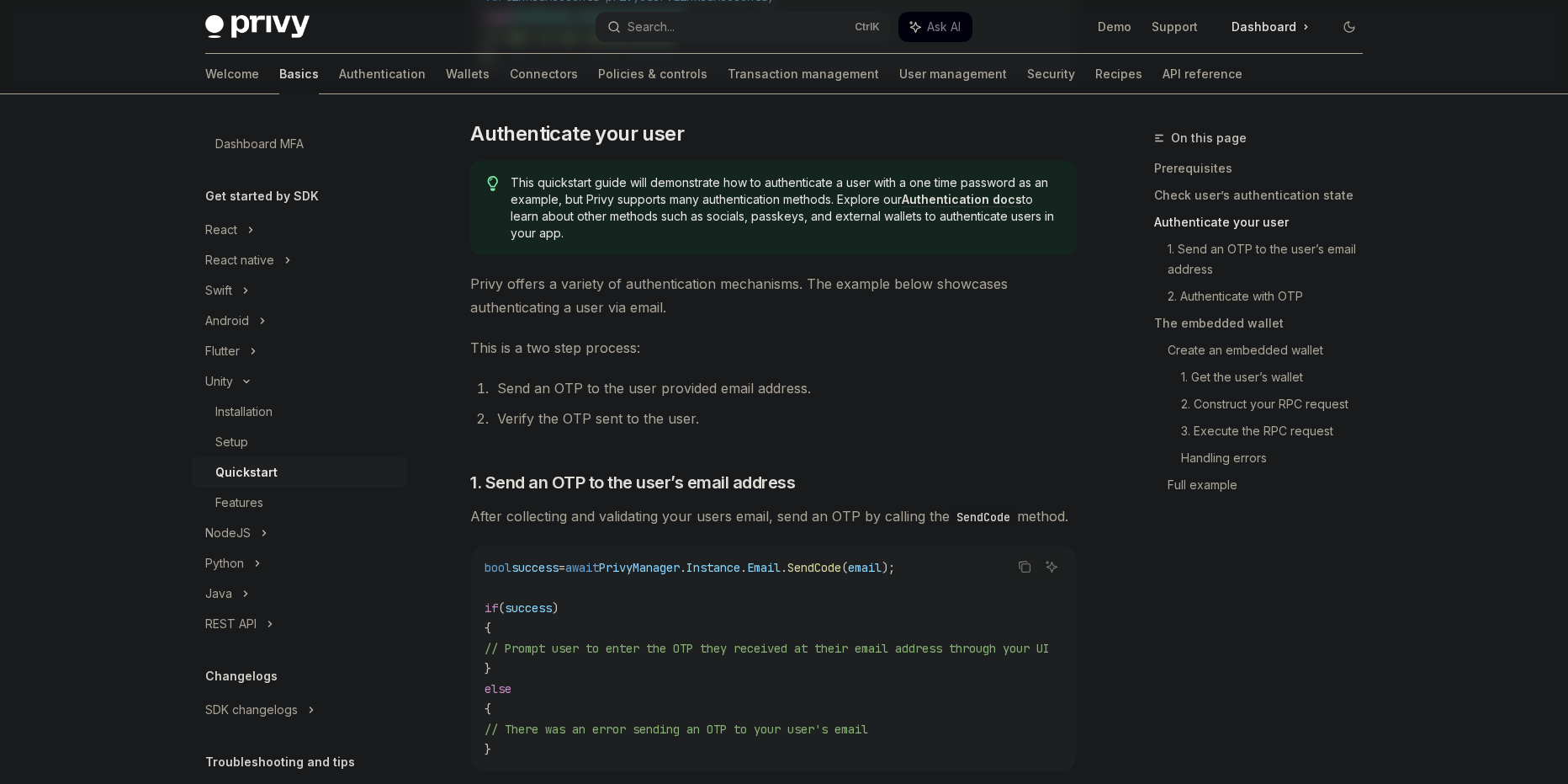
scroll to position [1122, 0]
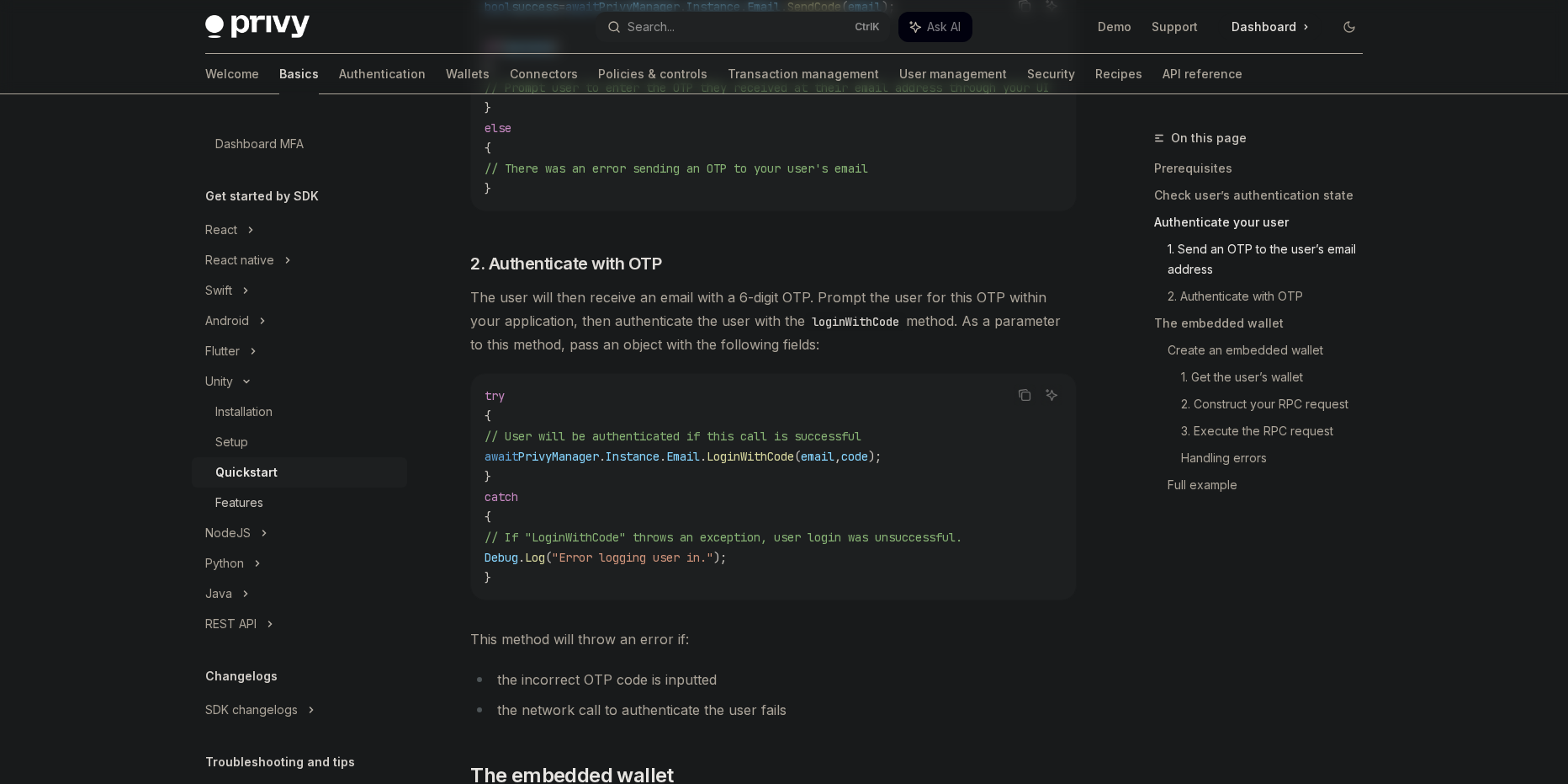
click at [260, 507] on div "Features" at bounding box center [239, 502] width 48 height 20
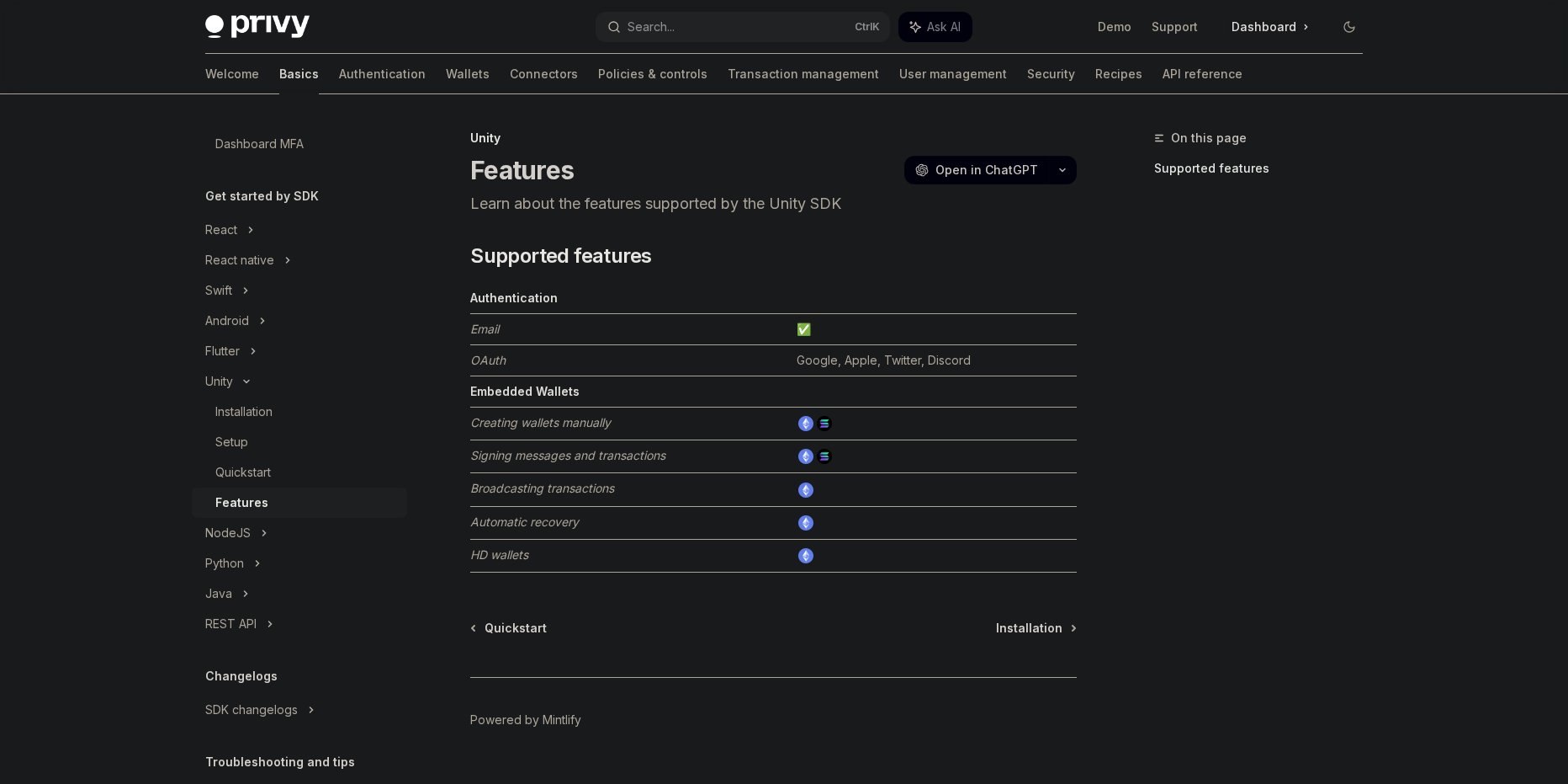
click at [490, 325] on em "Email" at bounding box center [484, 329] width 29 height 14
drag, startPoint x: 893, startPoint y: 331, endPoint x: 522, endPoint y: 324, distance: 371.1
click at [522, 324] on tr "Email ✅" at bounding box center [773, 329] width 606 height 31
click at [474, 329] on em "Email" at bounding box center [484, 329] width 29 height 14
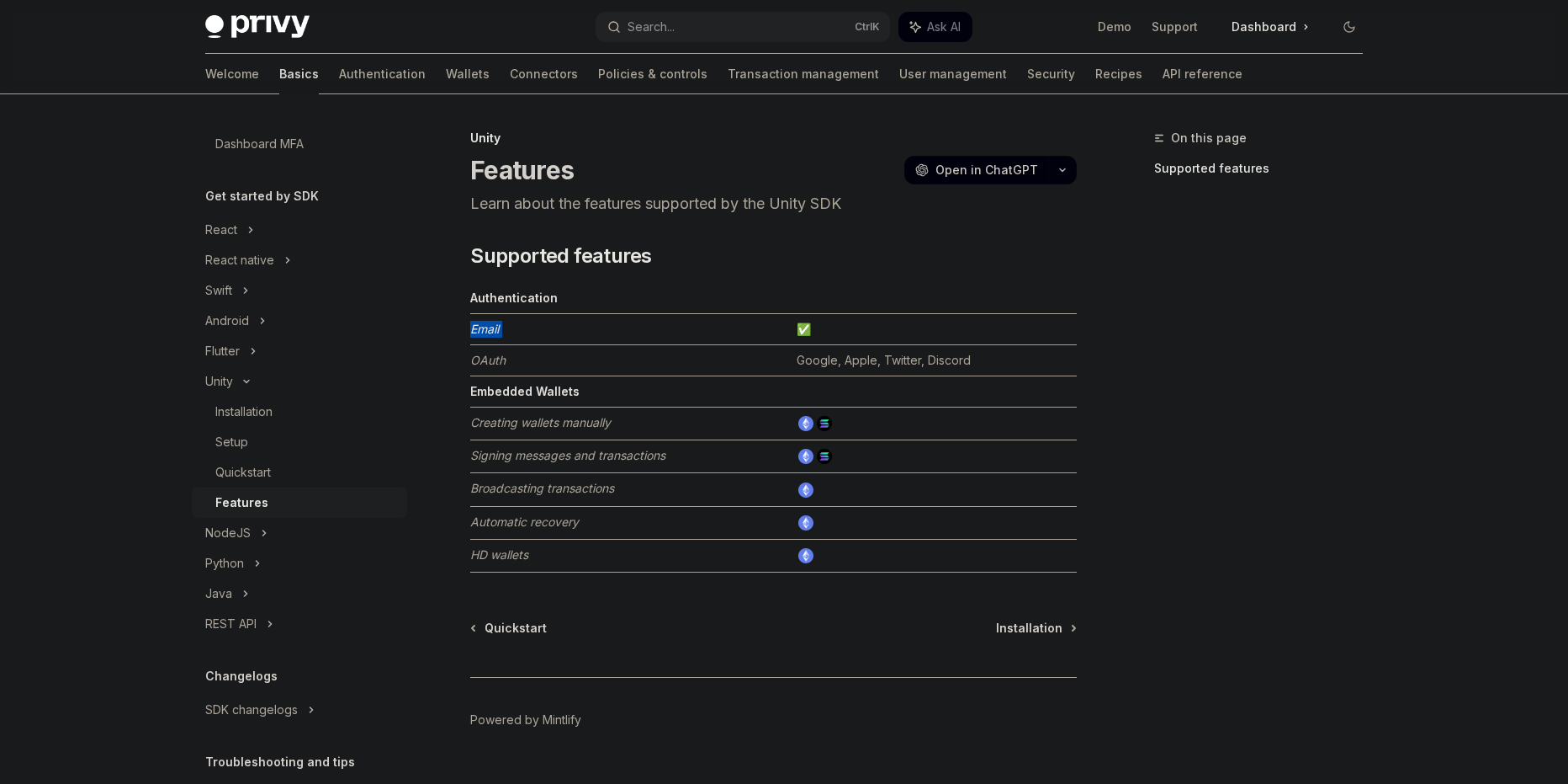
click at [474, 329] on em "Email" at bounding box center [484, 329] width 29 height 14
click at [701, 334] on td "Email" at bounding box center [629, 329] width 320 height 31
click at [271, 475] on div "Quickstart" at bounding box center [243, 472] width 56 height 20
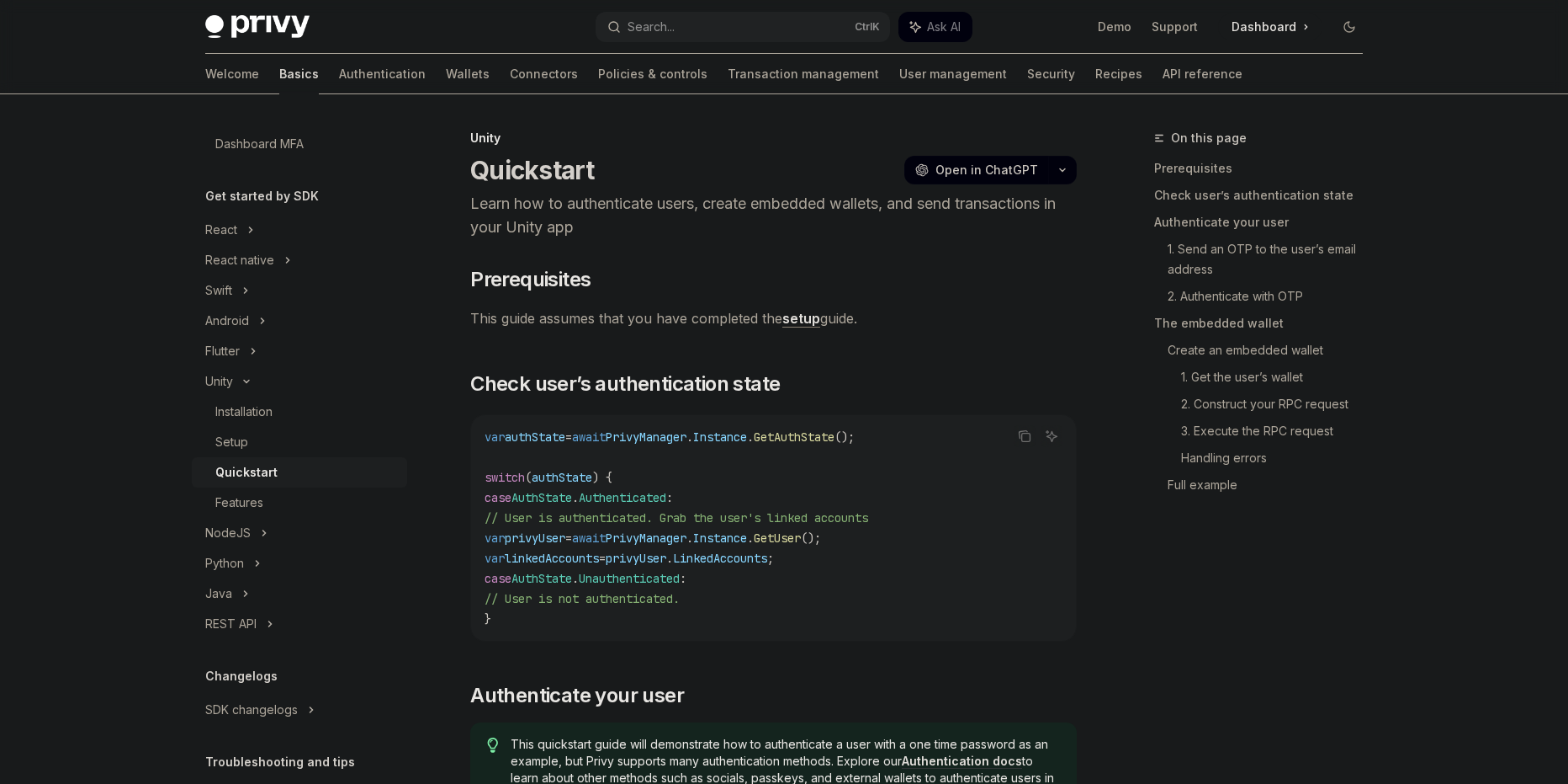
type textarea "*"
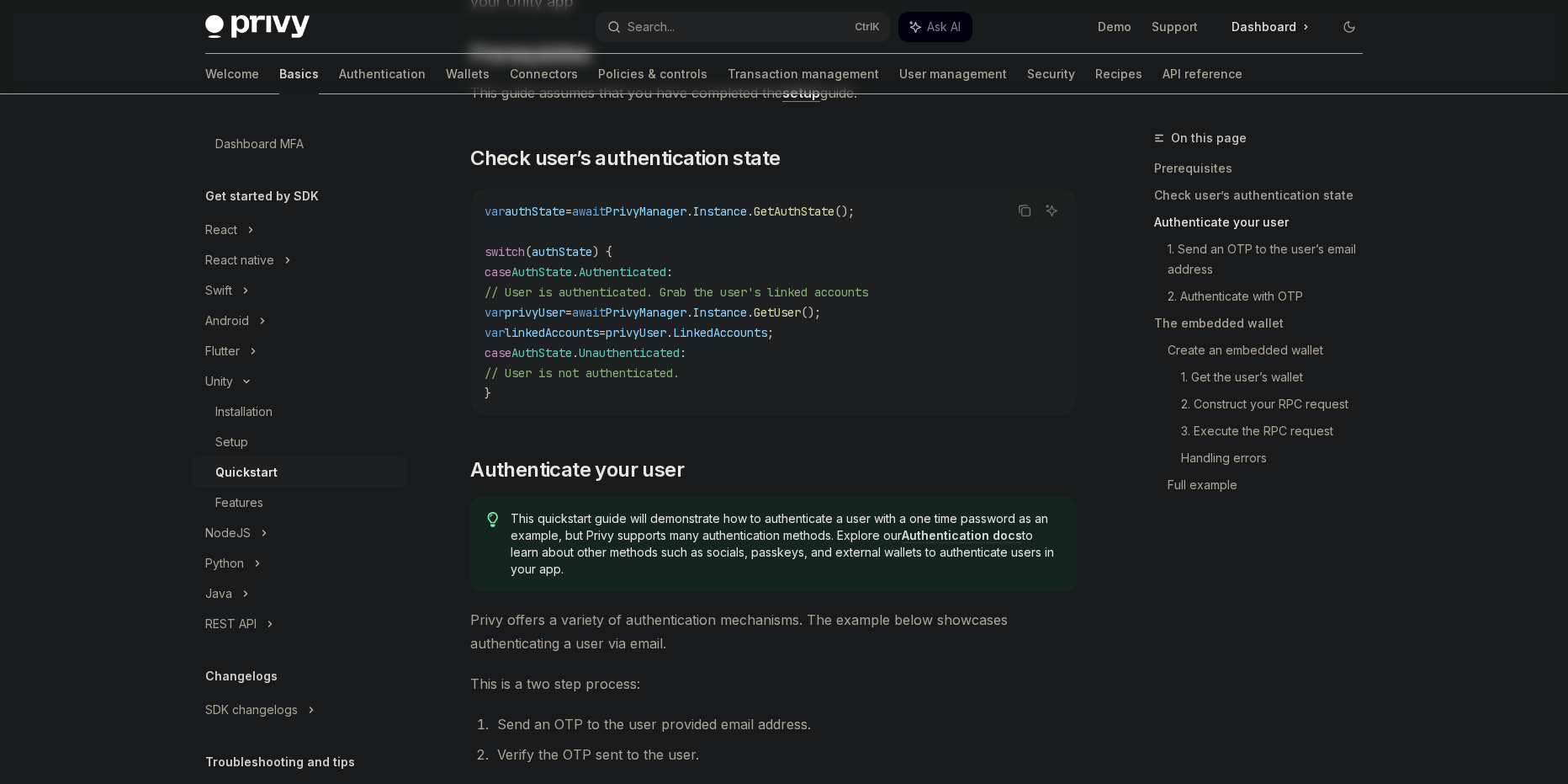
scroll to position [562, 0]
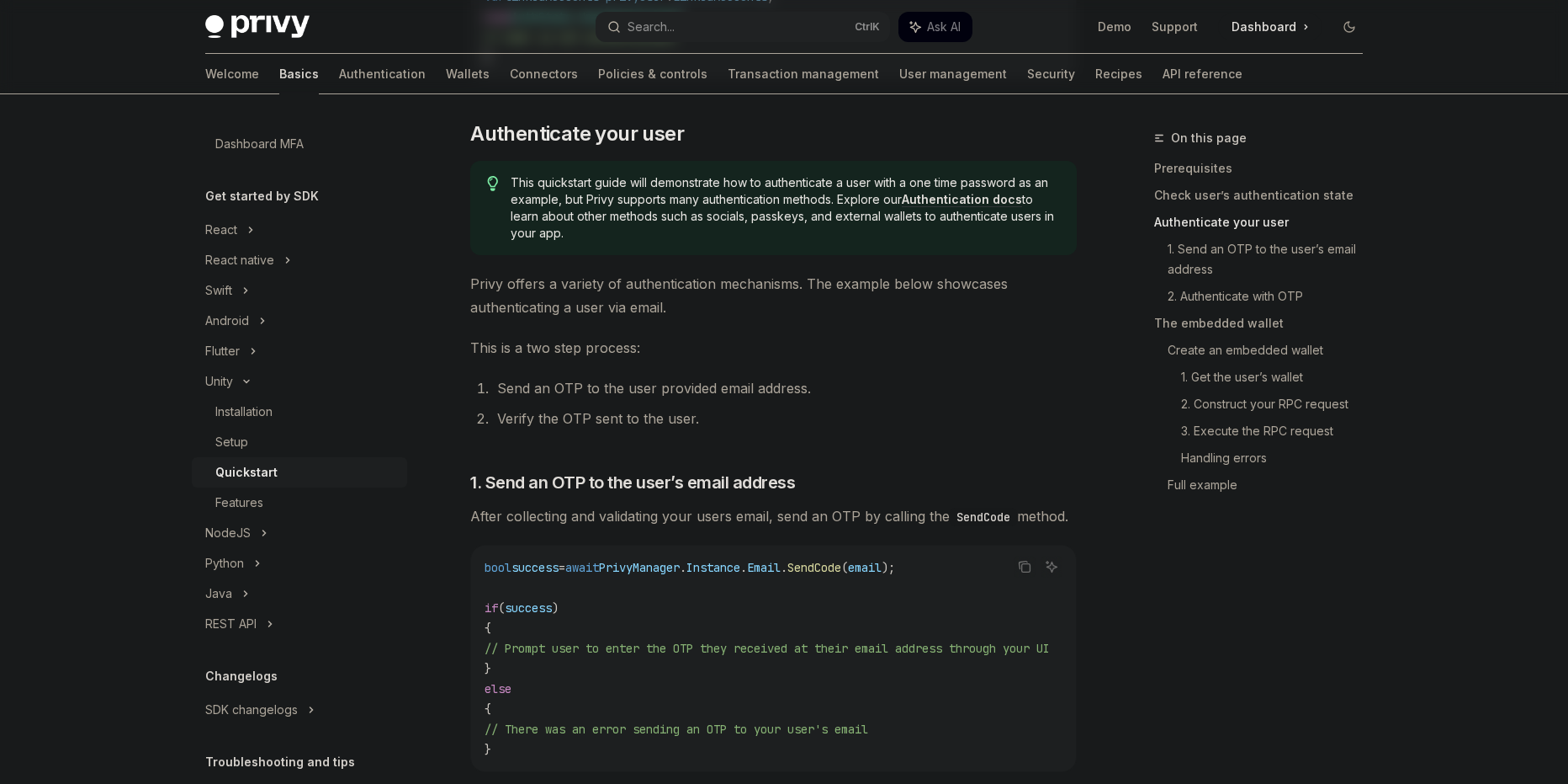
click at [803, 518] on span "After collecting and validating your users email, send an OTP by calling the Se…" at bounding box center [773, 516] width 606 height 24
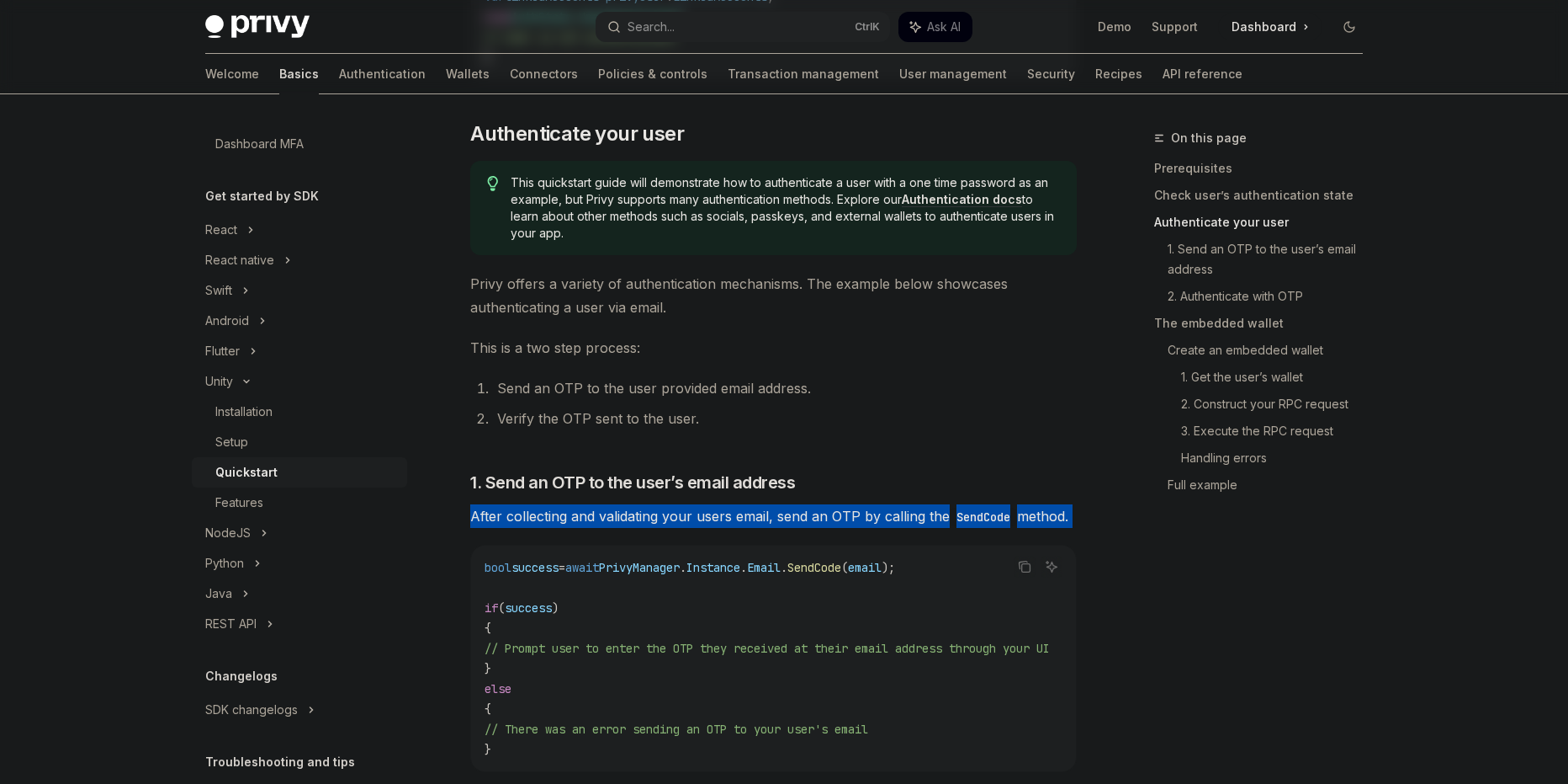
click at [803, 518] on span "After collecting and validating your users email, send an OTP by calling the Se…" at bounding box center [773, 516] width 606 height 24
click at [792, 484] on div at bounding box center [792, 484] width 0 height 0
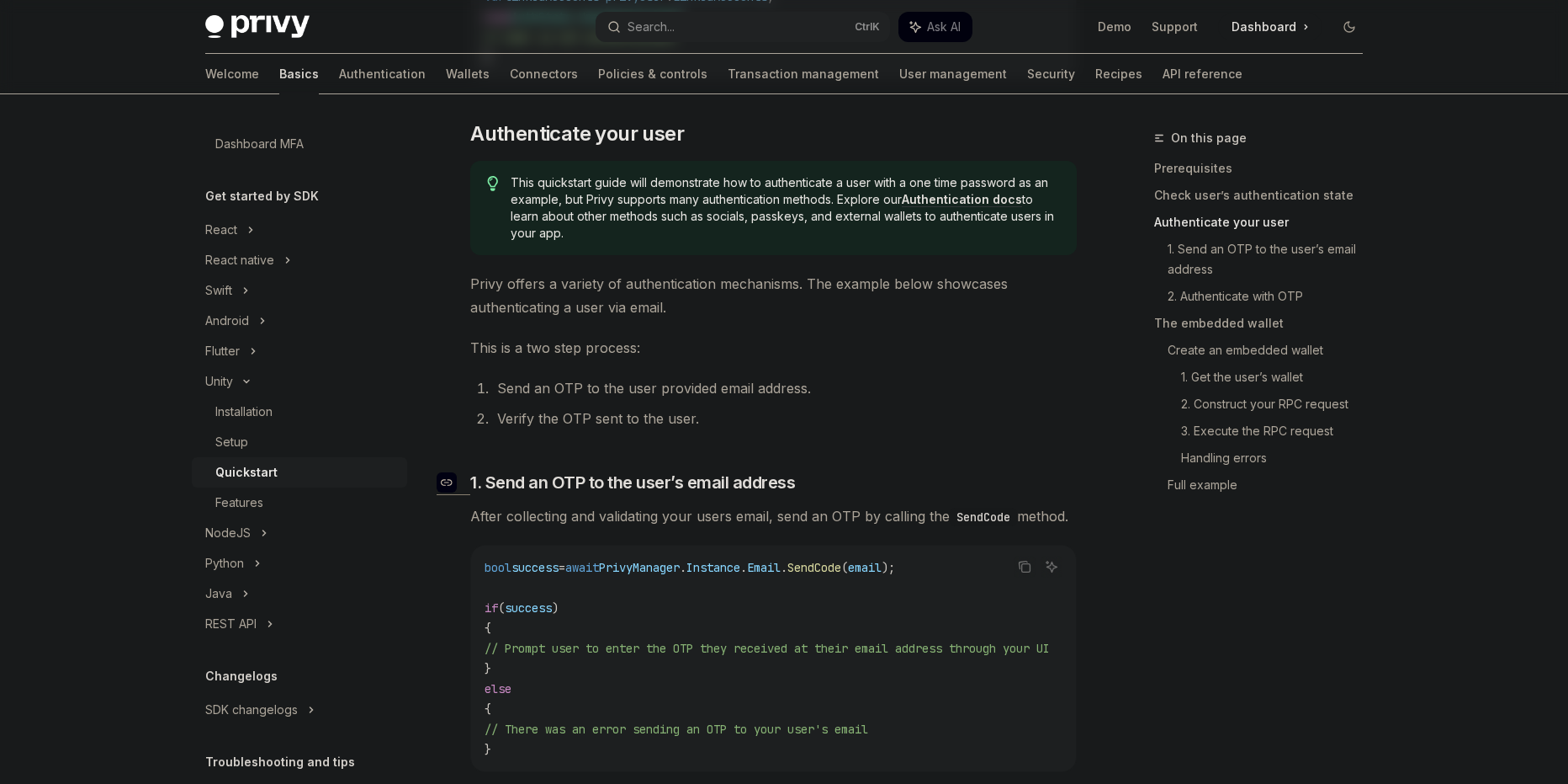
click at [542, 480] on span "1. Send an OTP to the user’s email address" at bounding box center [632, 482] width 325 height 24
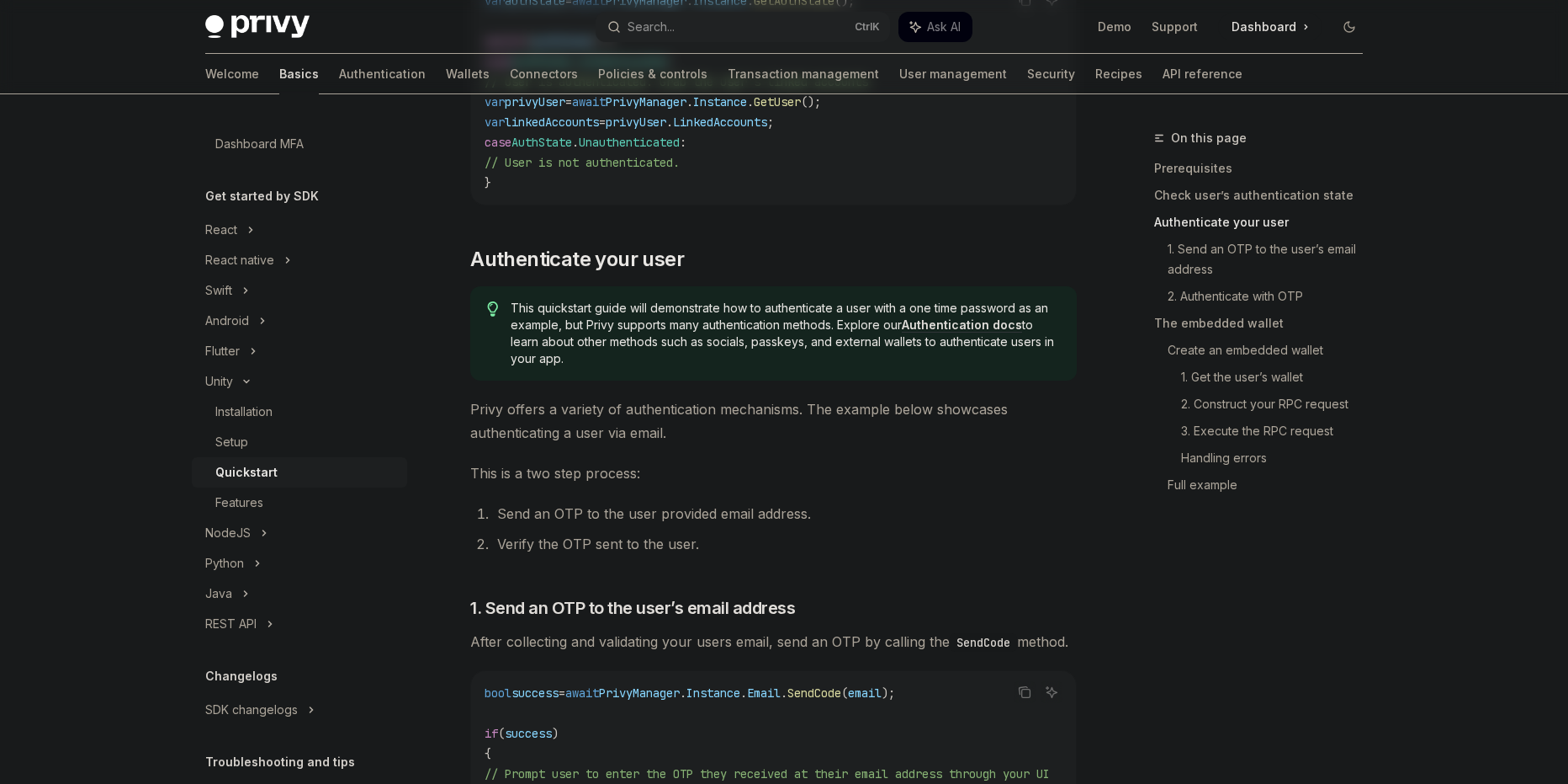
scroll to position [343, 0]
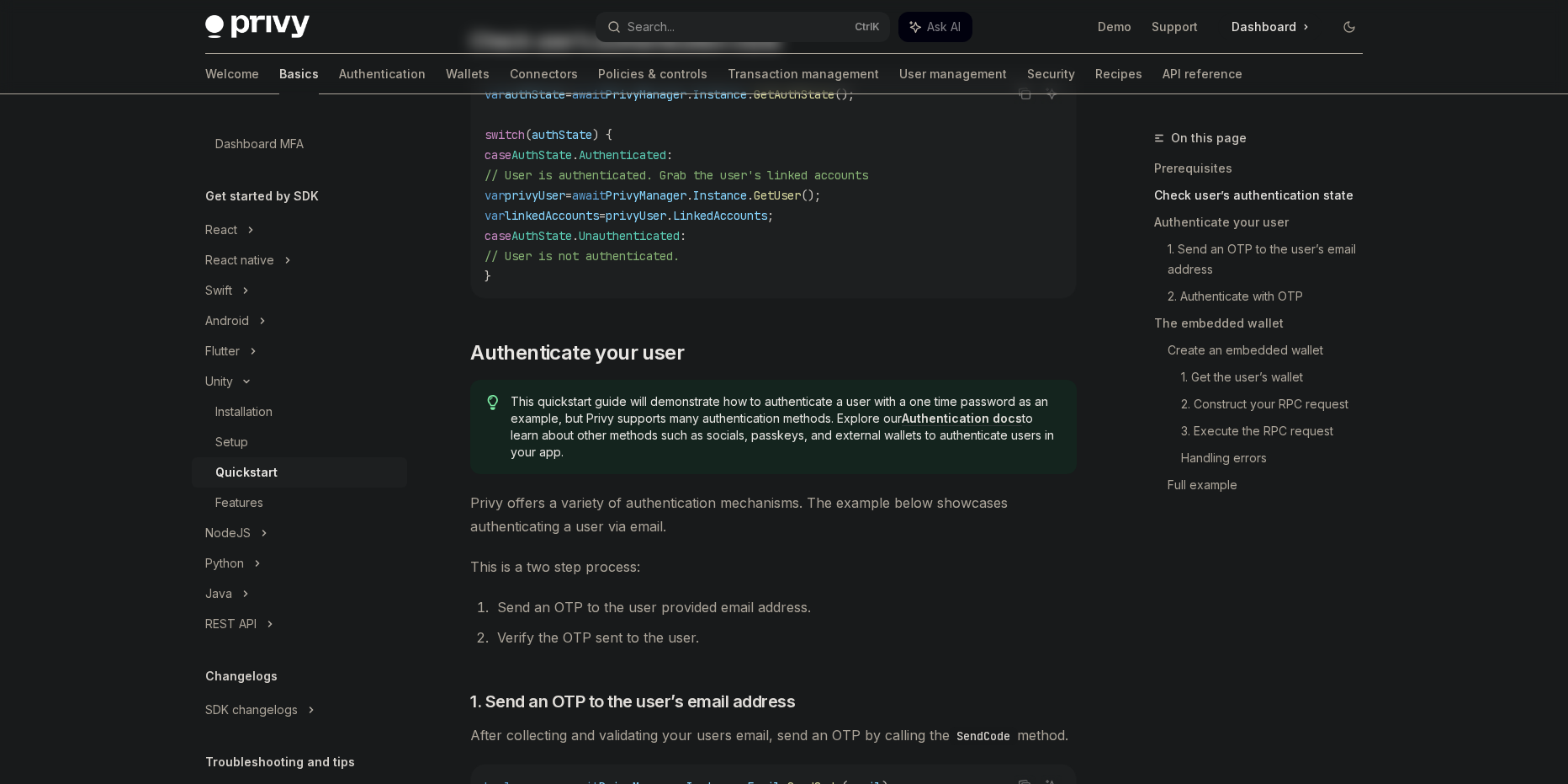
click at [667, 513] on span "Privy offers a variety of authentication mechanisms. The example below showcase…" at bounding box center [773, 514] width 606 height 47
click at [656, 512] on div at bounding box center [656, 512] width 0 height 0
click at [664, 521] on span "Privy offers a variety of authentication mechanisms. The example below showcase…" at bounding box center [773, 514] width 606 height 47
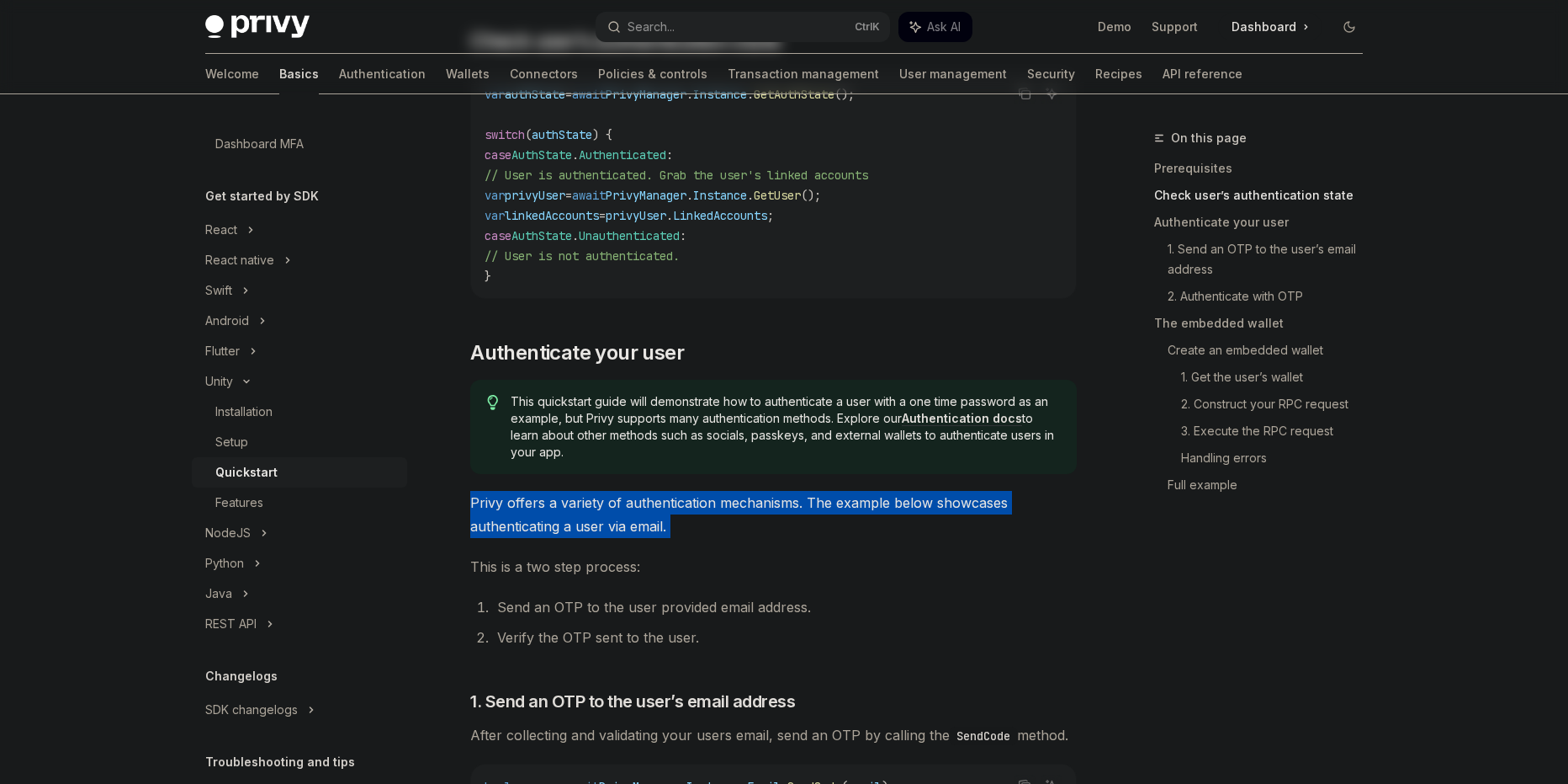
click at [664, 521] on span "Privy offers a variety of authentication mechanisms. The example below showcase…" at bounding box center [773, 514] width 606 height 47
click at [654, 535] on div at bounding box center [654, 535] width 0 height 0
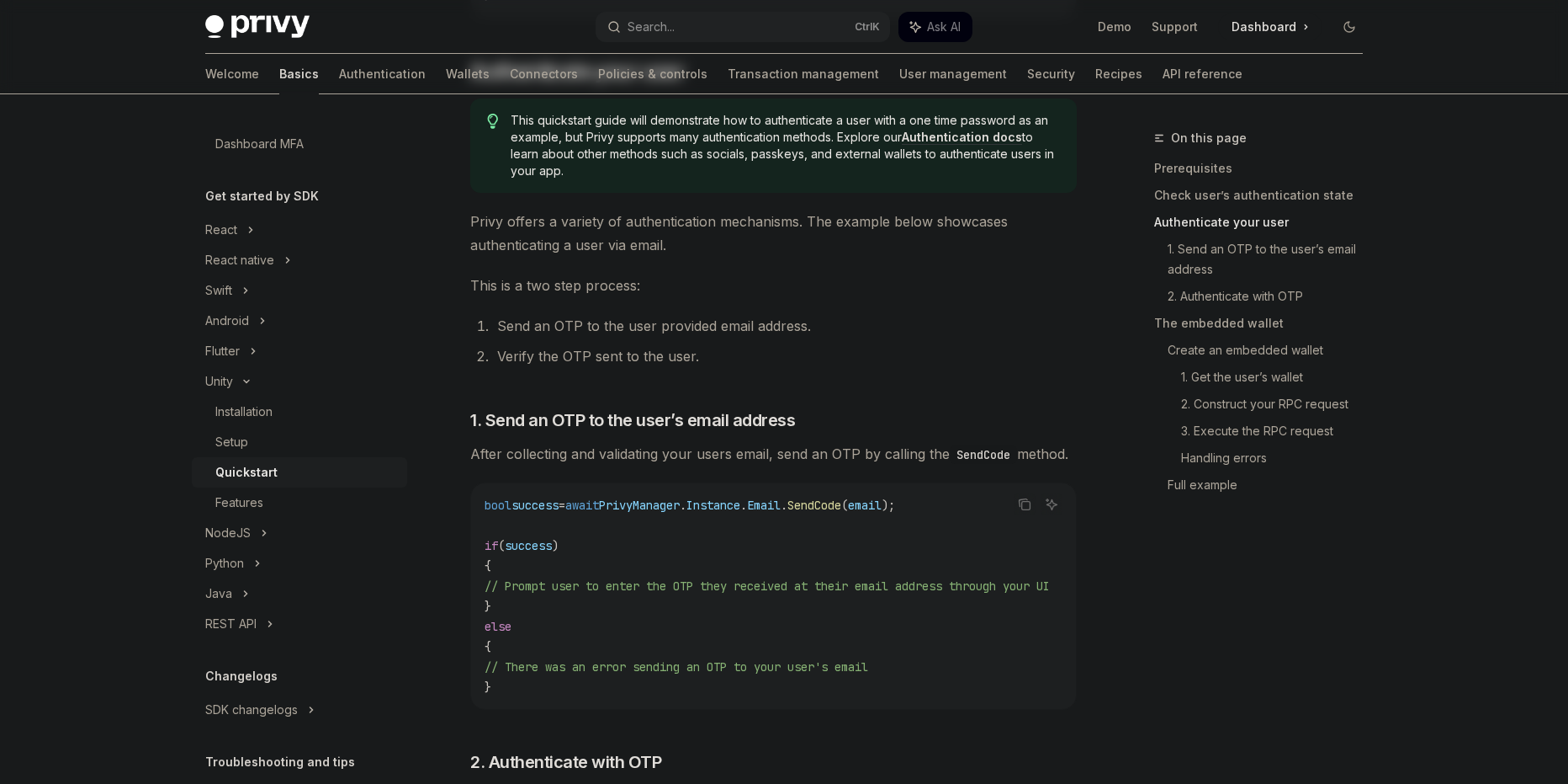
click at [749, 347] on li "Verify the OTP sent to the user." at bounding box center [784, 357] width 584 height 24
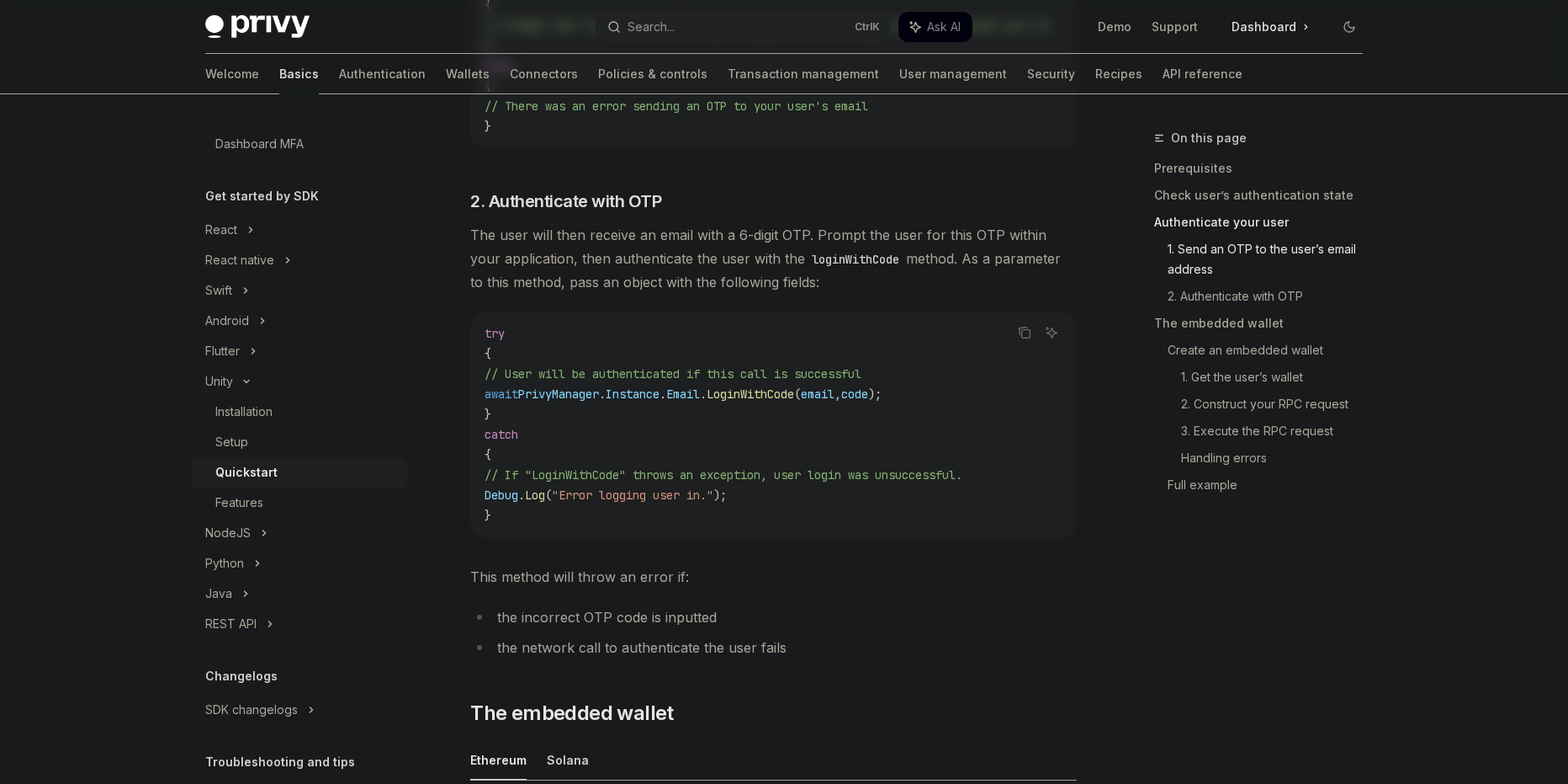
scroll to position [904, 0]
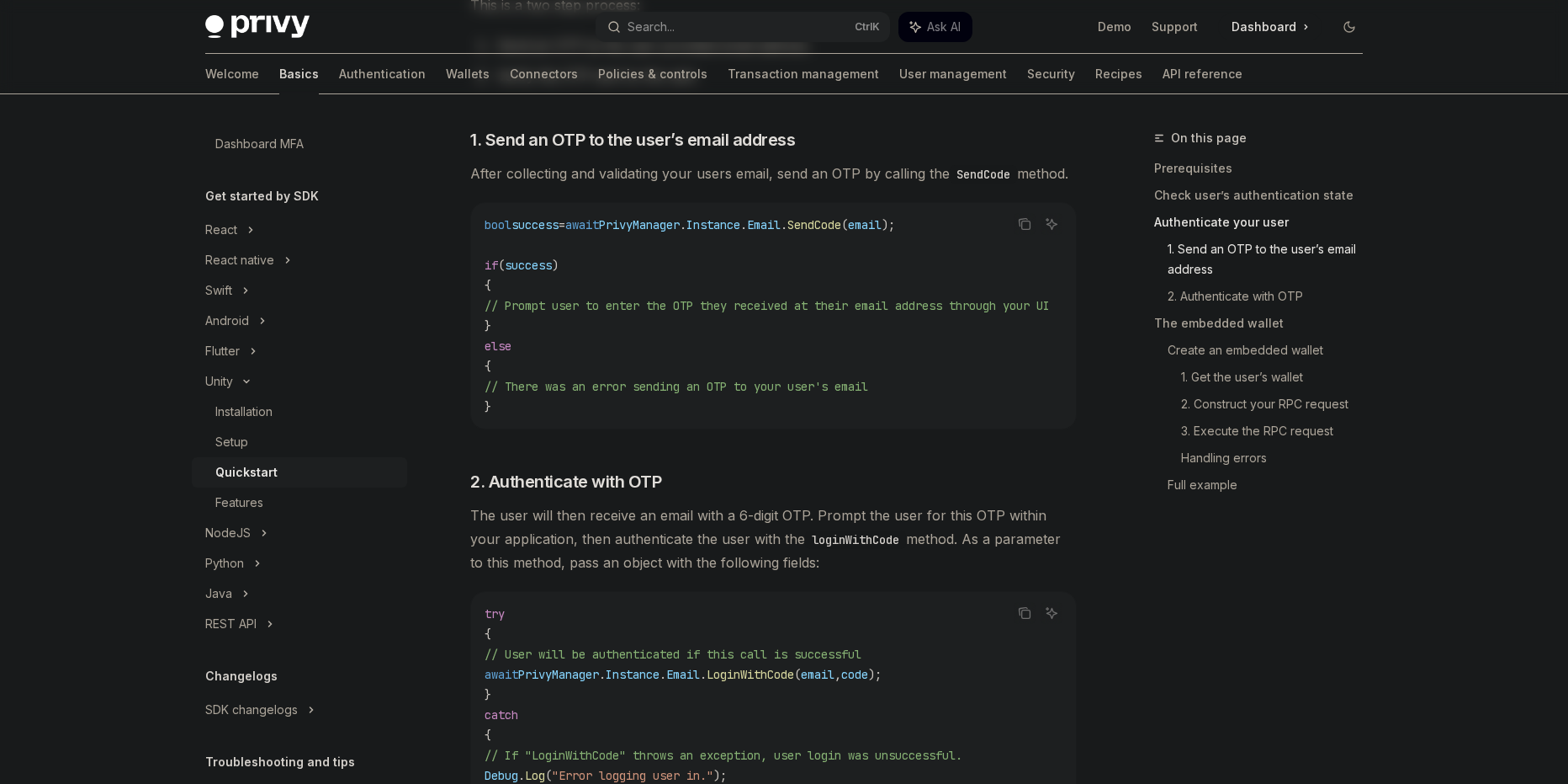
click at [881, 673] on span ");" at bounding box center [875, 673] width 14 height 15
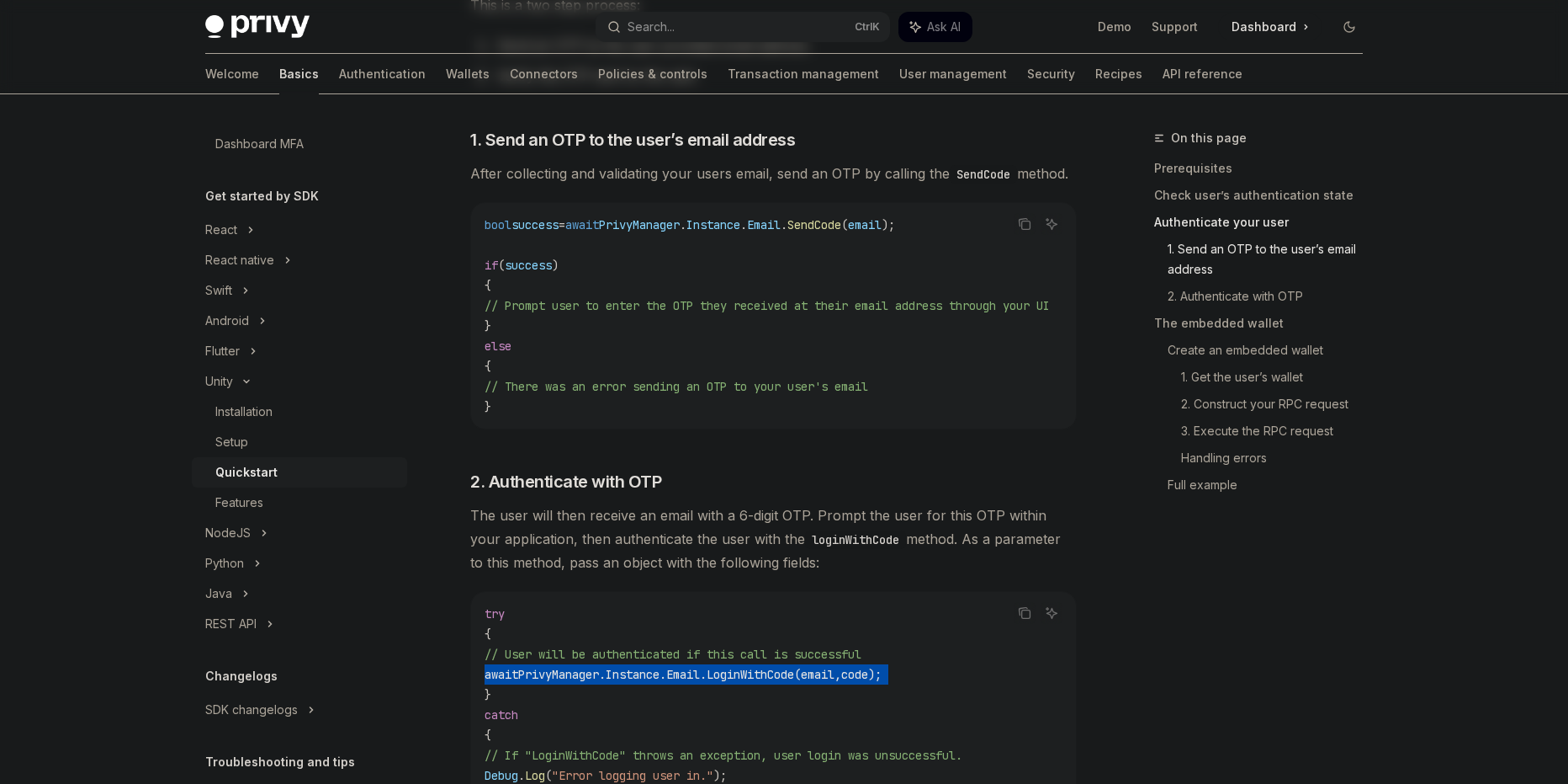
click at [881, 673] on span ");" at bounding box center [875, 673] width 14 height 15
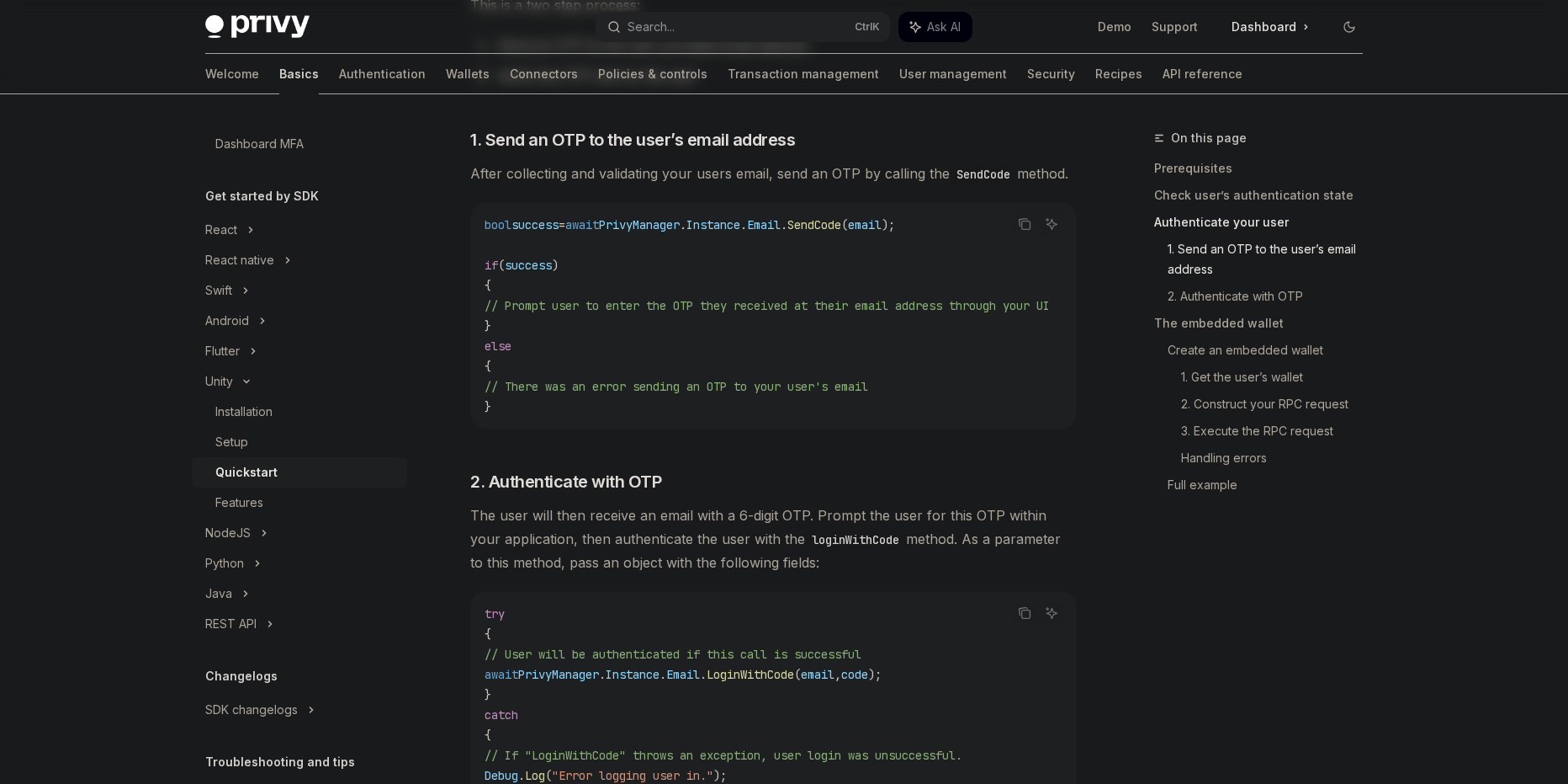
click at [996, 704] on code "try { // User will be authenticated if this call is successful await PrivyManag…" at bounding box center [774, 704] width 577 height 202
click at [675, 33] on div "Search..." at bounding box center [650, 27] width 47 height 20
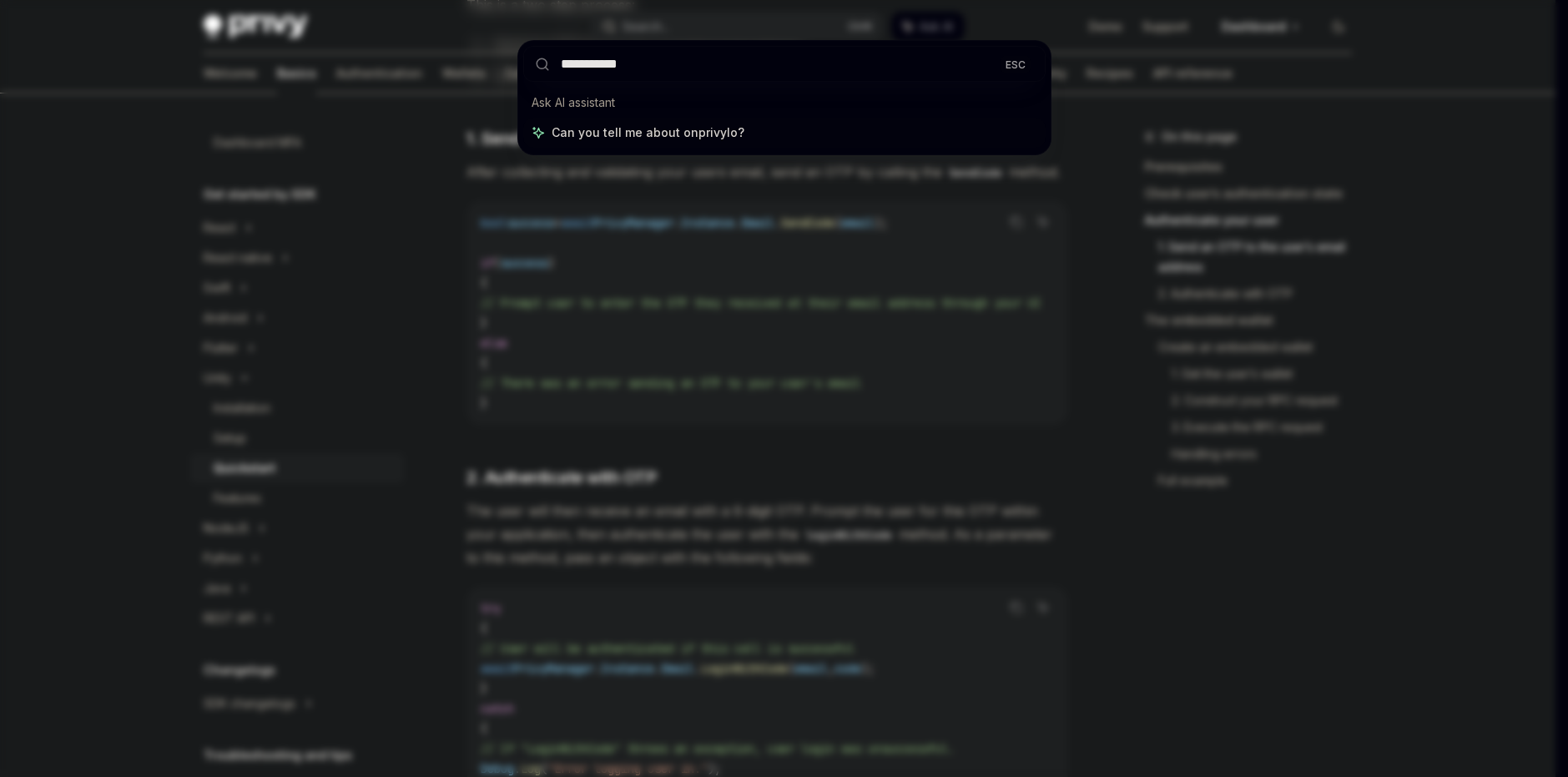
type input "**********"
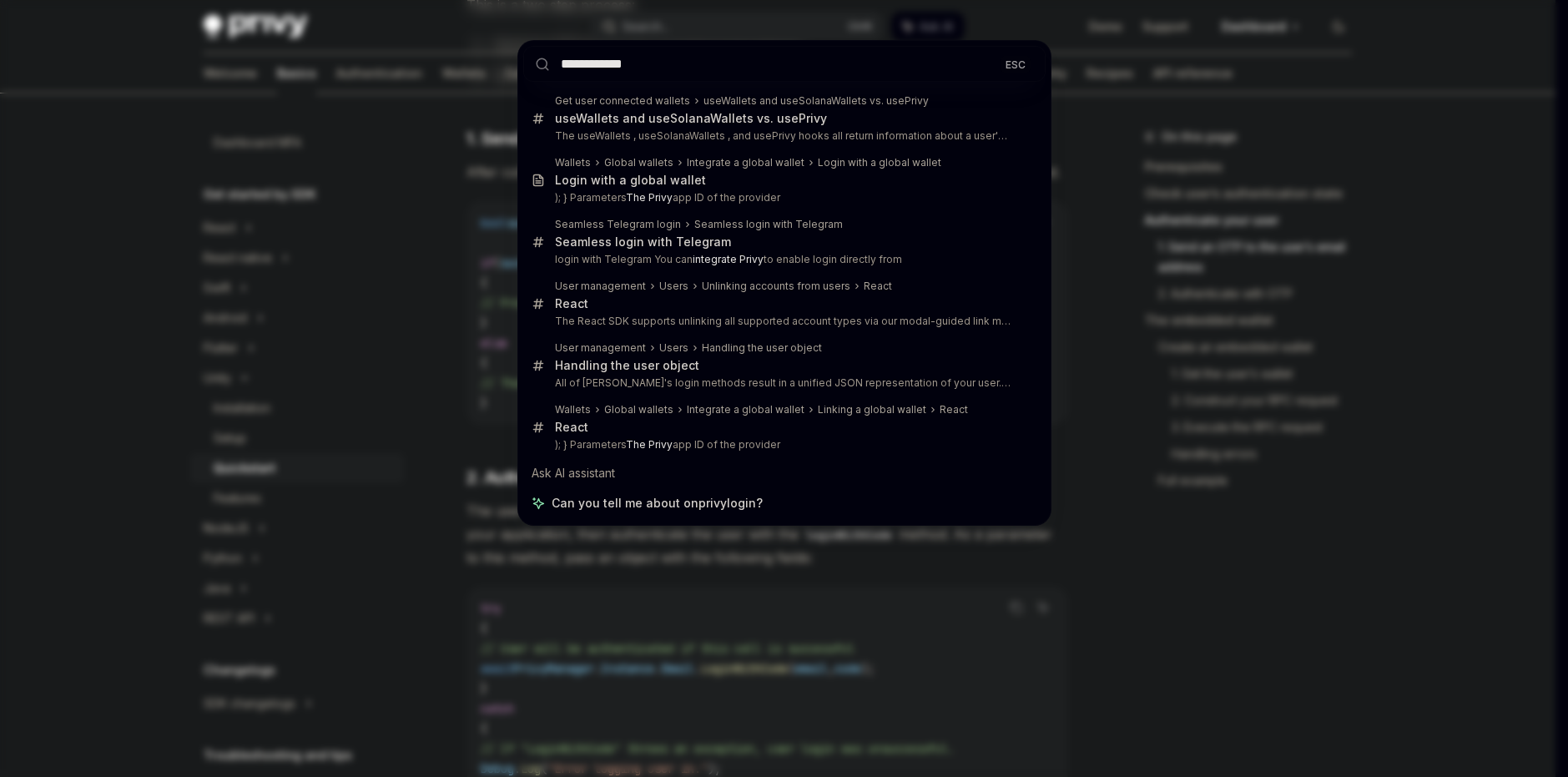
click at [1249, 282] on div "**********" at bounding box center [784, 388] width 1568 height 777
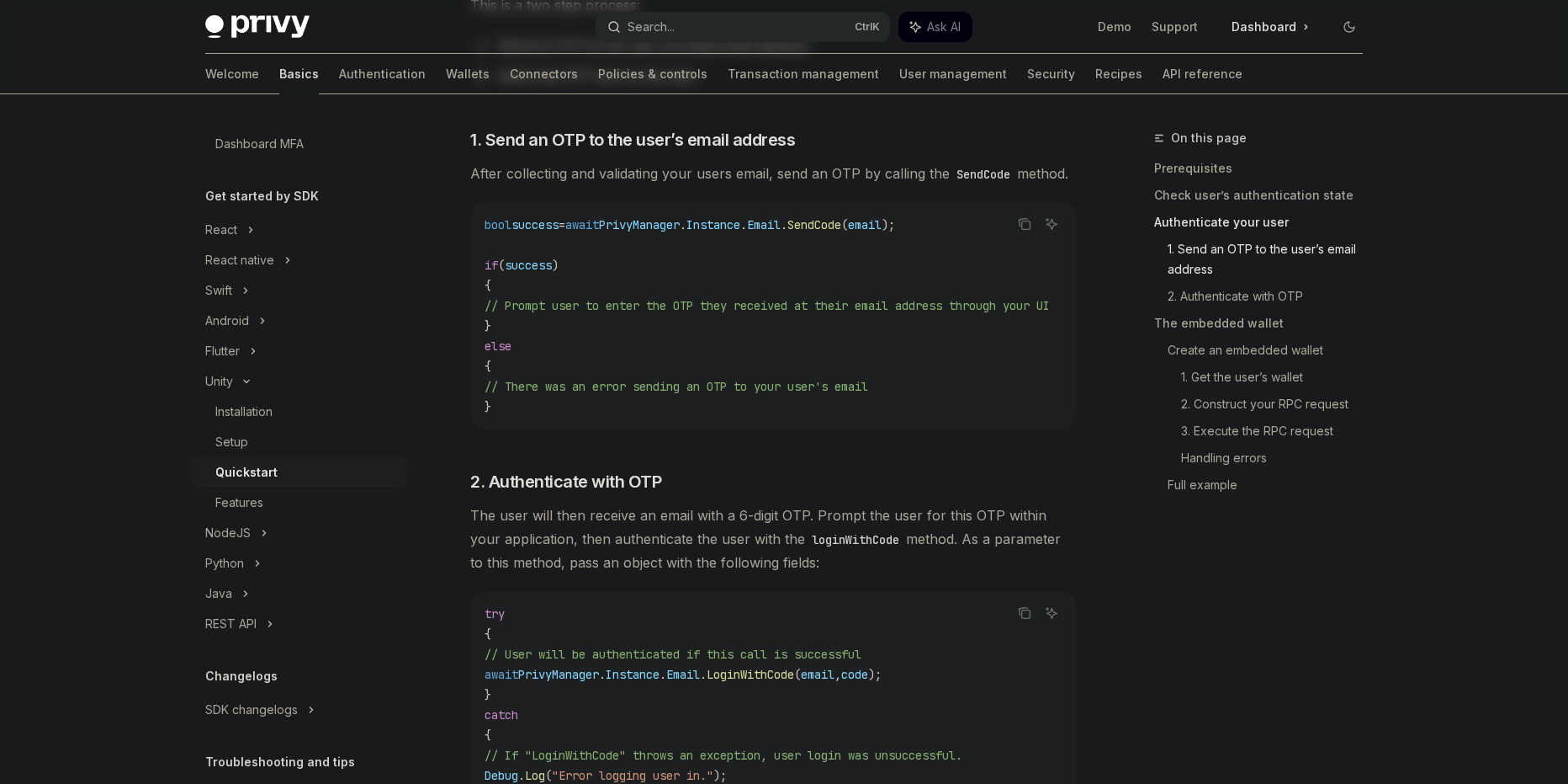
click at [750, 33] on button "Search... Ctrl K" at bounding box center [743, 27] width 295 height 30
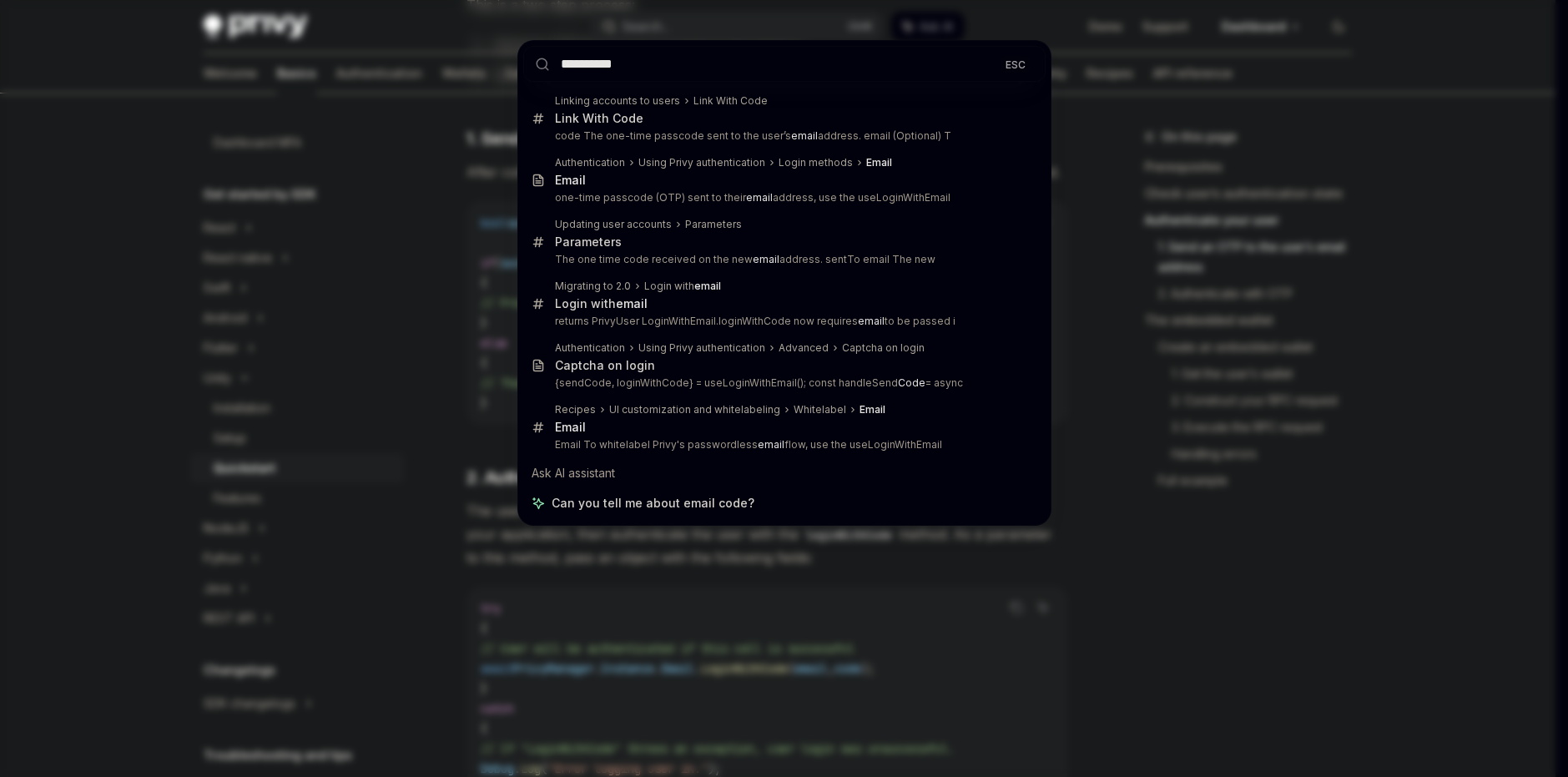
type input "**********"
click at [1359, 414] on div "**********" at bounding box center [784, 388] width 1568 height 777
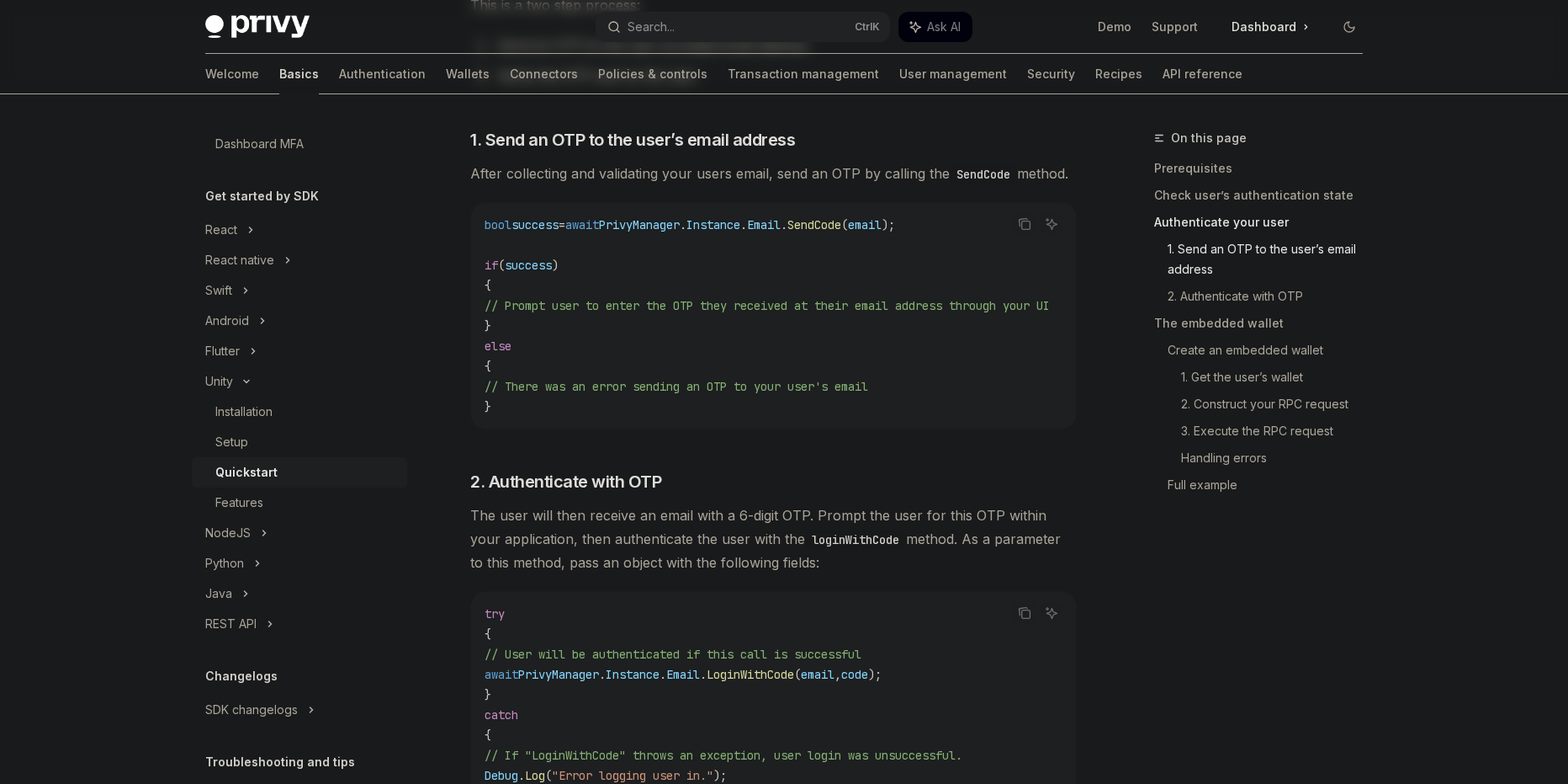
type textarea "*"
